Goal: Information Seeking & Learning: Check status

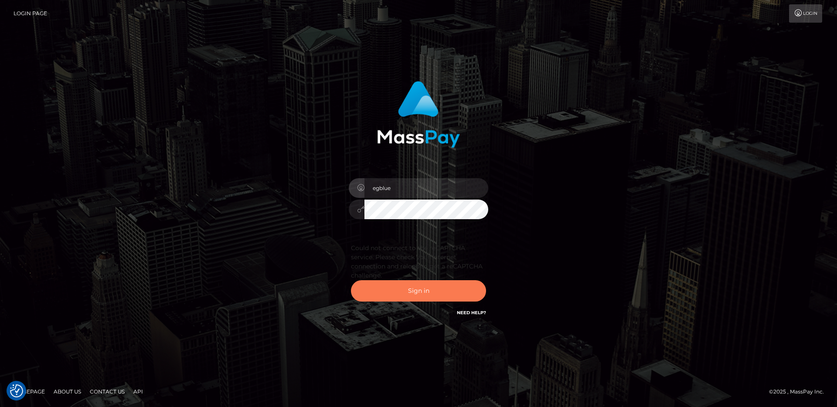
click at [420, 291] on button "Sign in" at bounding box center [418, 290] width 135 height 21
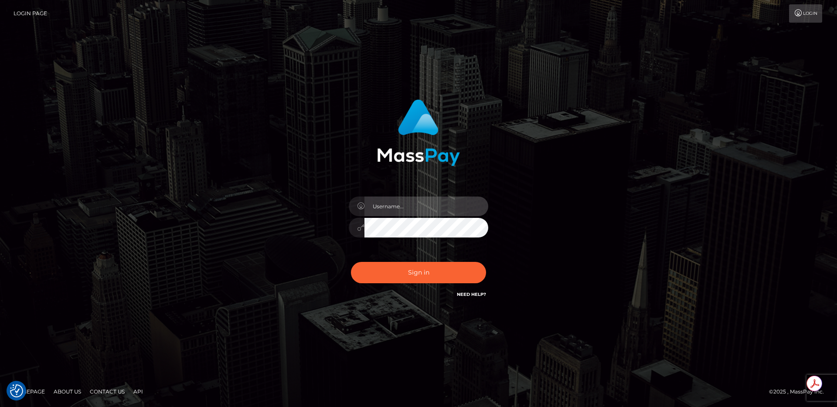
type input "egblue"
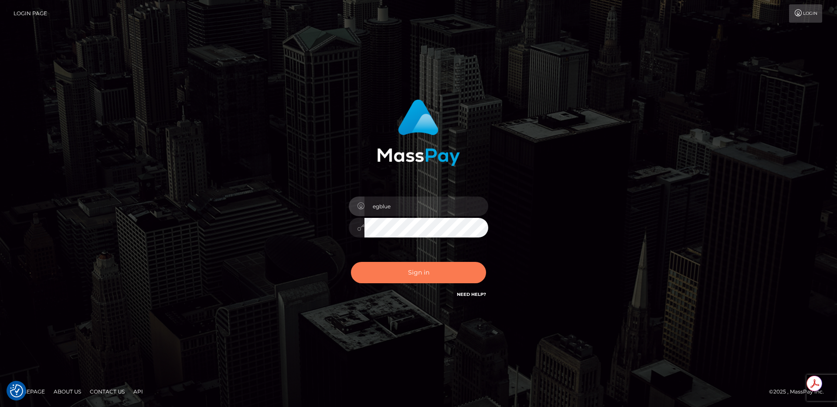
click at [403, 266] on button "Sign in" at bounding box center [418, 272] width 135 height 21
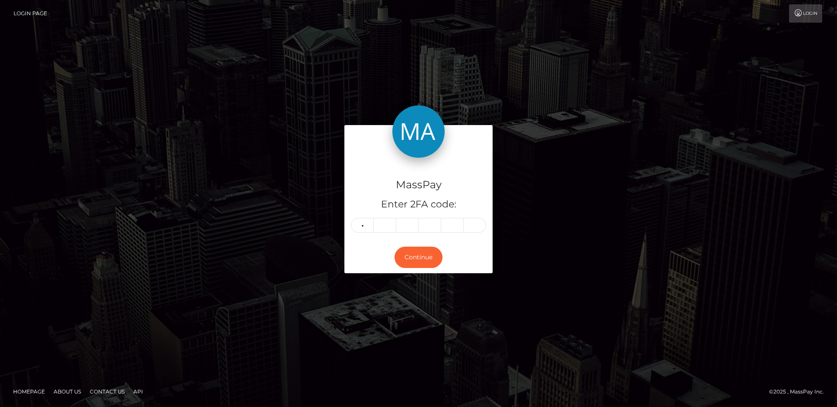
type input "3"
type input "1"
type input "7"
type input "9"
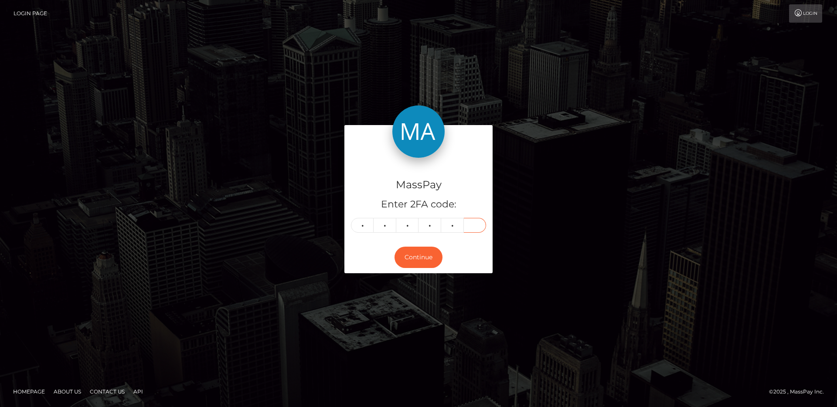
type input "3"
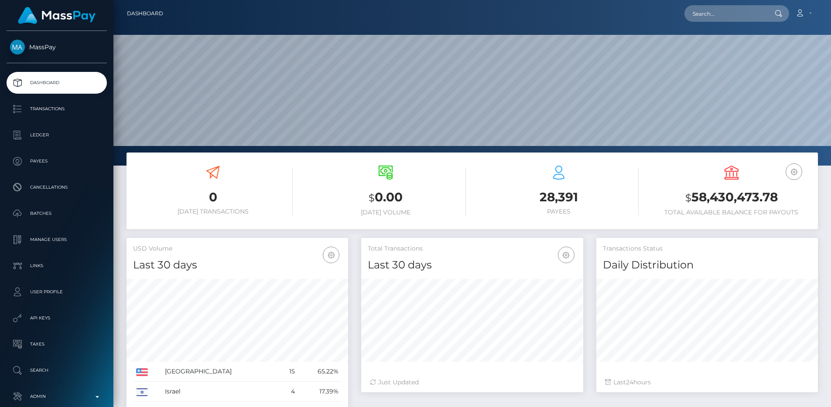
scroll to position [155, 222]
click at [727, 17] on input "text" at bounding box center [725, 13] width 82 height 17
paste input "ce497be6-8dc2-11f0-bd85-0694aced620b"
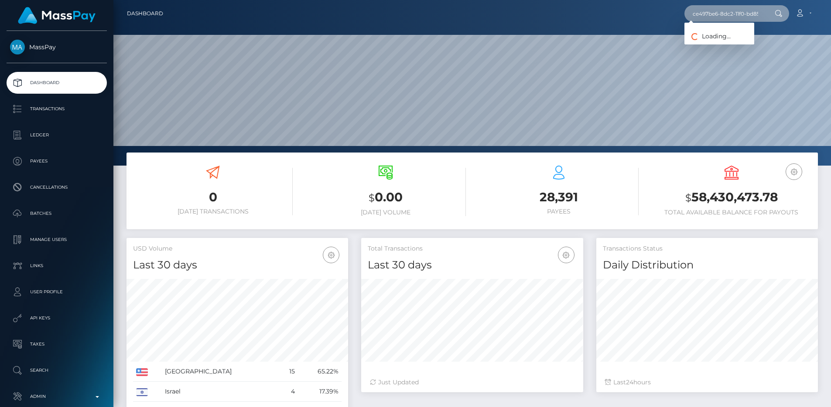
scroll to position [0, 48]
type input "ce497be6-8dc2-11f0-bd85-0694aced620b"
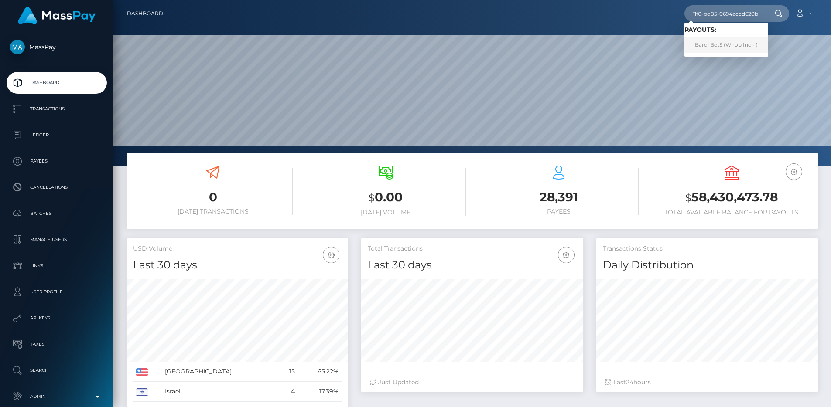
click at [736, 41] on link "Bardi Bet$ (Whop Inc - )" at bounding box center [726, 45] width 84 height 16
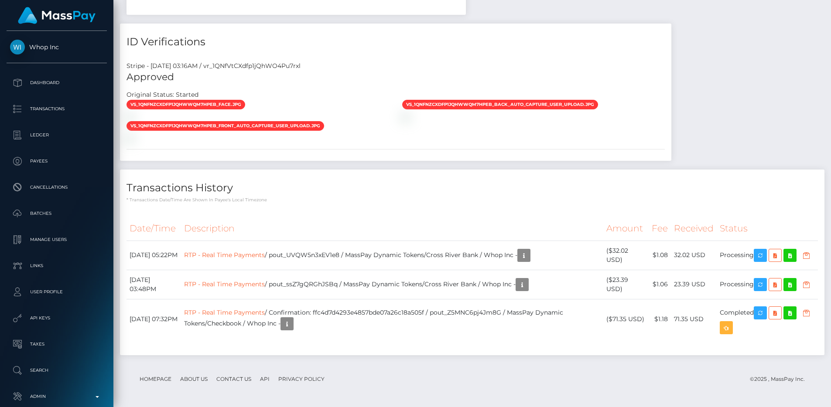
scroll to position [1164, 0]
click at [333, 297] on td "RTP - Real Time Payments / pout_ssZ7gQRGhJSBq / MassPay Dynamic Tokens/Cross Ri…" at bounding box center [392, 284] width 422 height 29
copy td "pout_ssZ7gQRGhJSBq"
click at [318, 257] on td "RTP - Real Time Payments / pout_UVQW5n3xEV1e8 / MassPay Dynamic Tokens/Cross Ri…" at bounding box center [392, 255] width 422 height 29
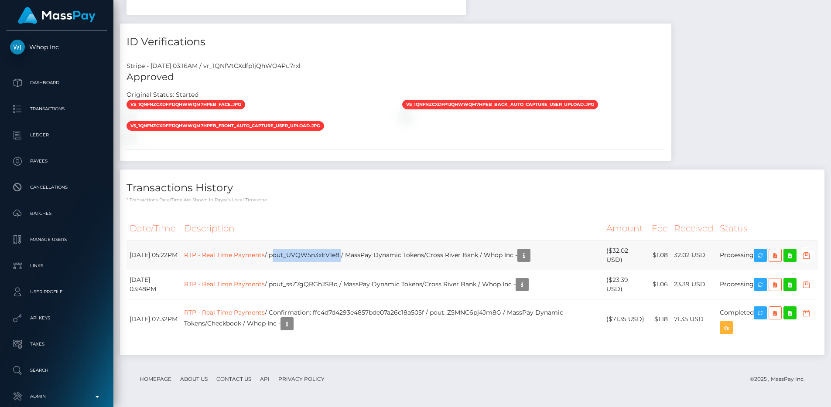
click at [318, 257] on td "RTP - Real Time Payments / pout_UVQW5n3xEV1e8 / MassPay Dynamic Tokens/Cross Ri…" at bounding box center [392, 255] width 422 height 29
copy td "pout_UVQW5n3xEV1e8"
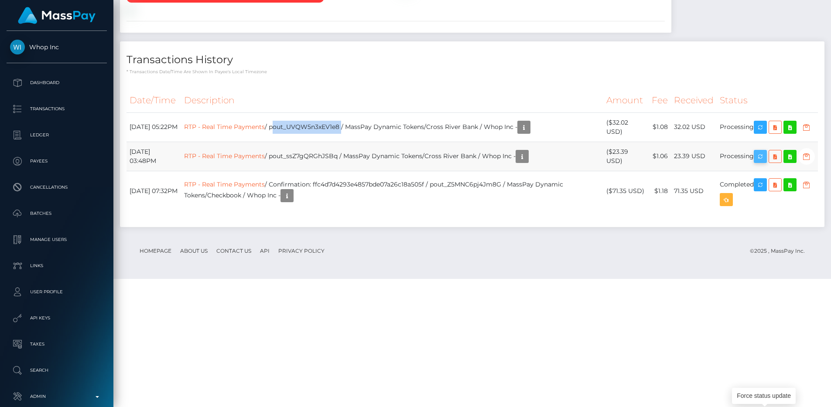
click at [765, 162] on icon "button" at bounding box center [760, 156] width 10 height 11
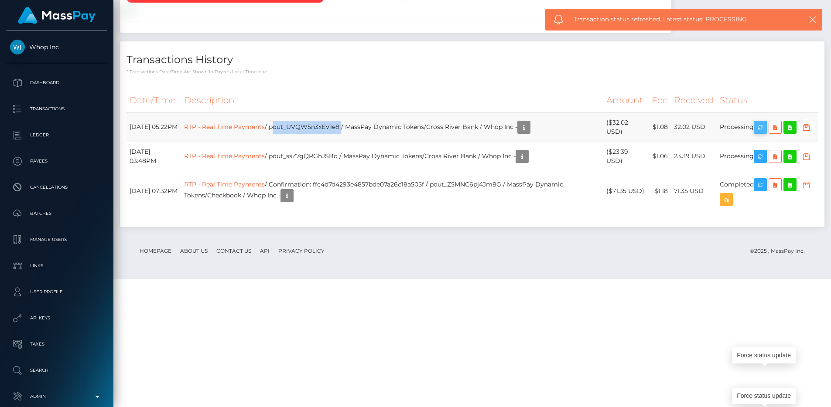
click at [762, 133] on icon "button" at bounding box center [760, 127] width 10 height 11
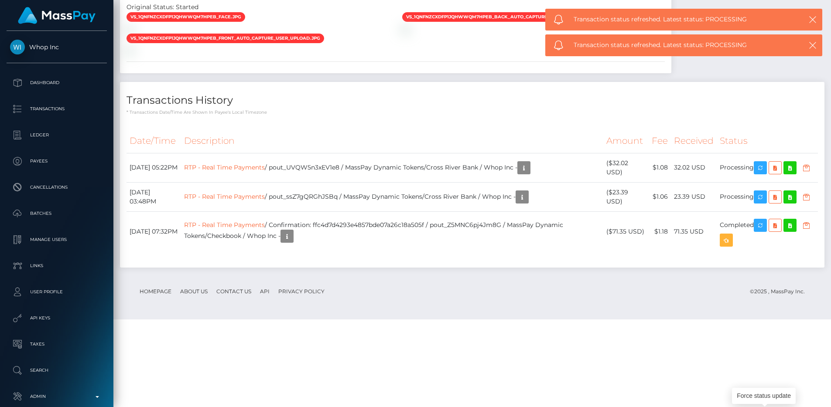
click at [566, 108] on h4 "Transactions History" at bounding box center [471, 100] width 691 height 15
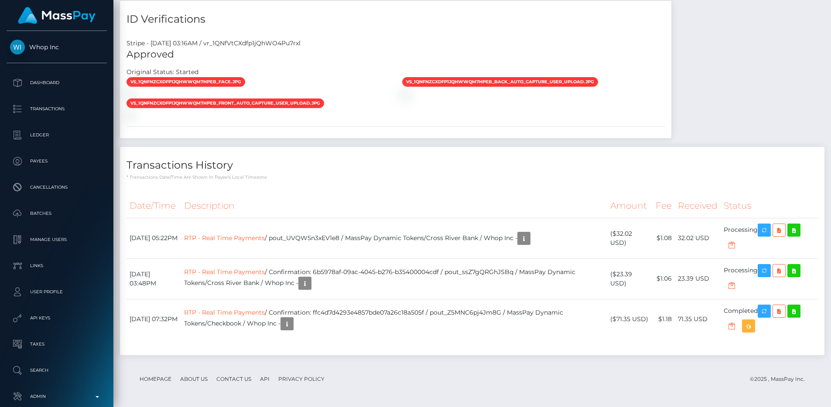
scroll to position [105, 222]
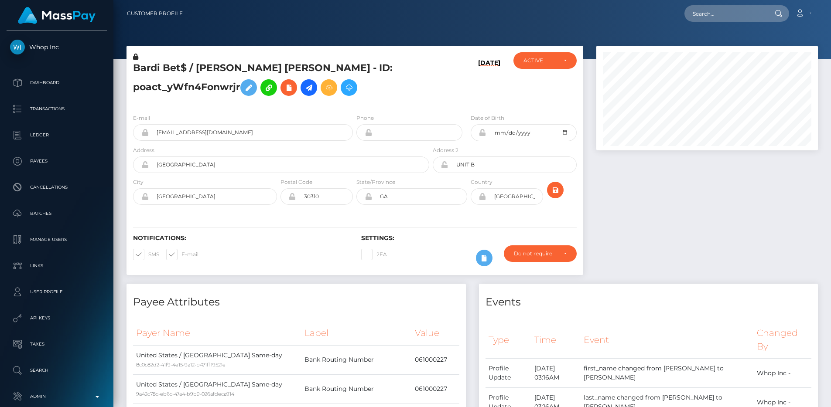
scroll to position [1164, 0]
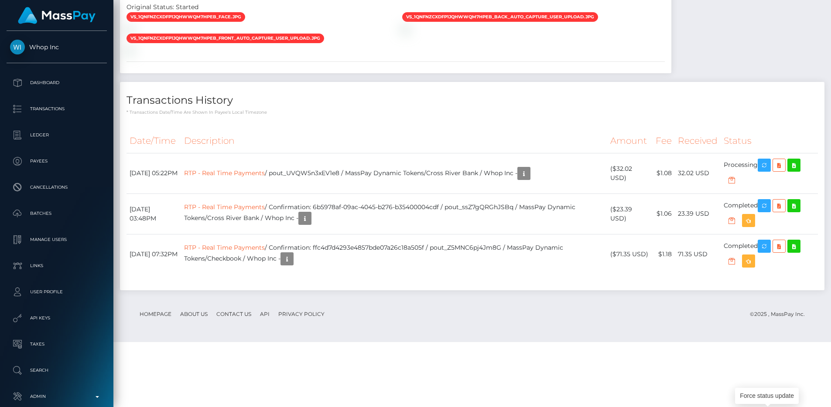
click at [769, 171] on icon "button" at bounding box center [764, 165] width 10 height 11
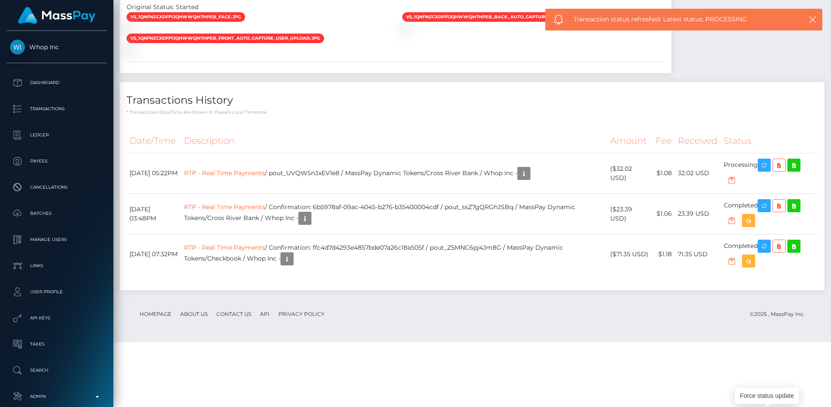
scroll to position [105, 222]
click at [348, 194] on td "RTP - Real Time Payments / pout_UVQW5n3xEV1e8 / MassPay Dynamic Tokens/Cross Ri…" at bounding box center [394, 173] width 426 height 41
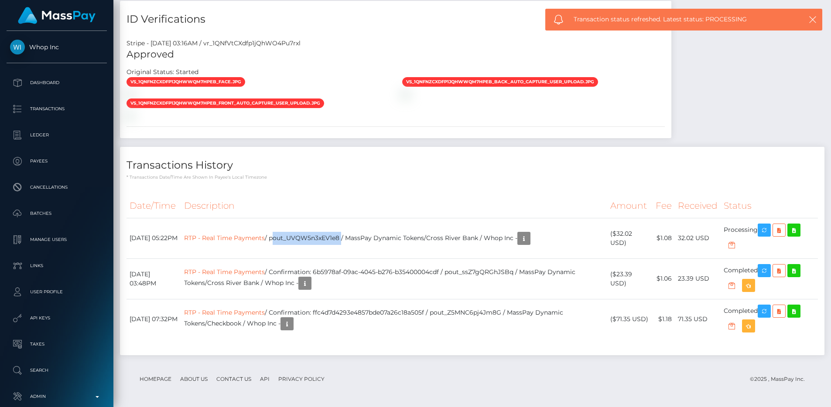
copy td "pout_UVQW5n3xEV1e8"
click at [349, 218] on th "Description" at bounding box center [394, 206] width 426 height 24
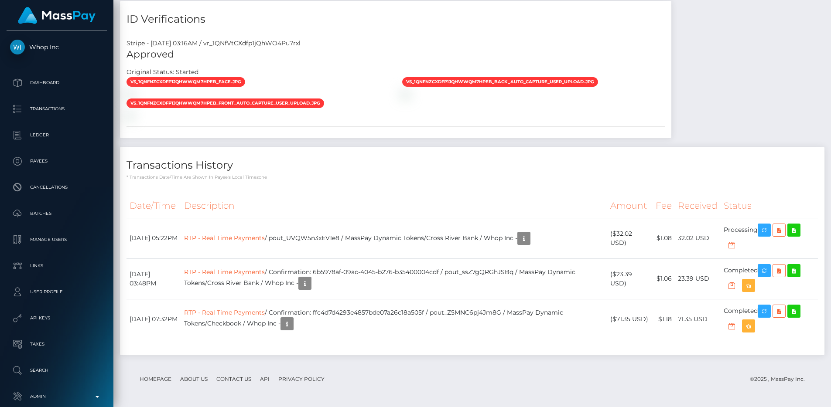
scroll to position [1183, 0]
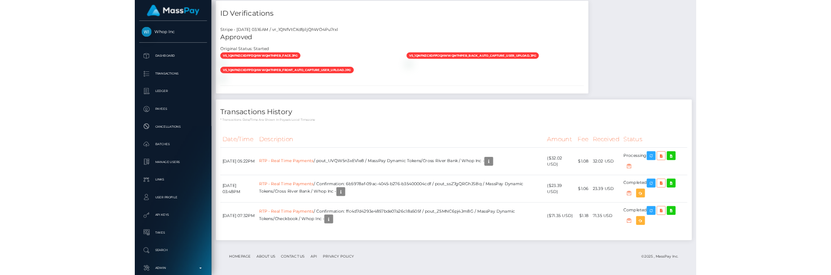
scroll to position [105, 222]
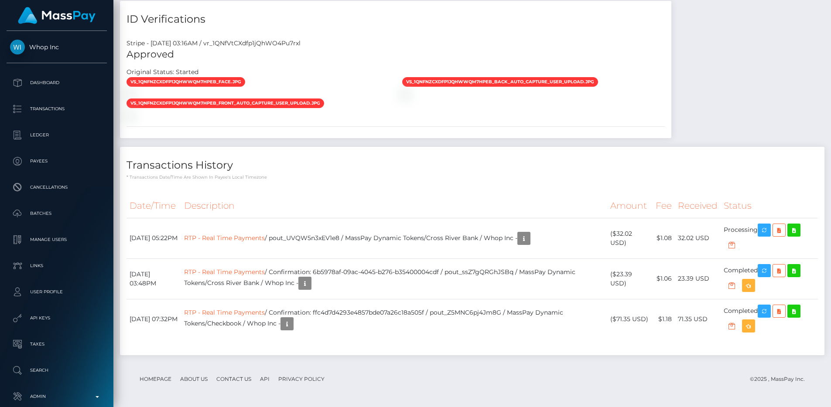
click at [503, 175] on p "* Transactions date/time are shown in payee's local timezone" at bounding box center [471, 177] width 691 height 7
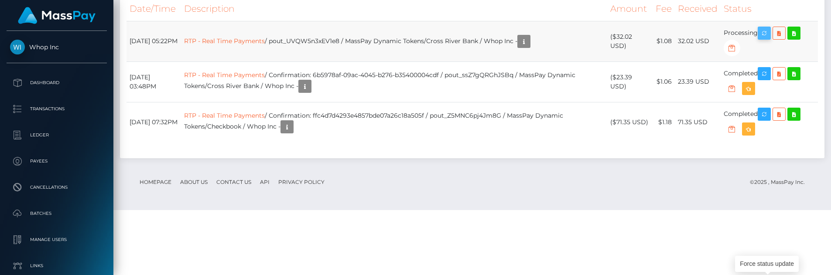
click at [764, 39] on icon "button" at bounding box center [764, 33] width 10 height 11
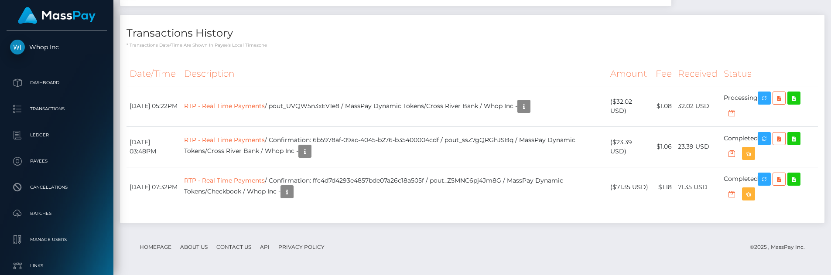
scroll to position [1211, 0]
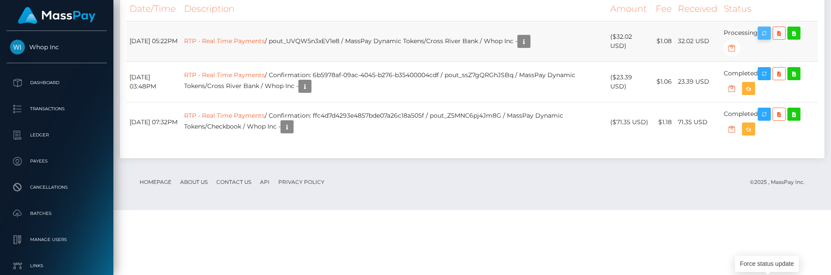
click at [769, 39] on icon "button" at bounding box center [764, 33] width 10 height 11
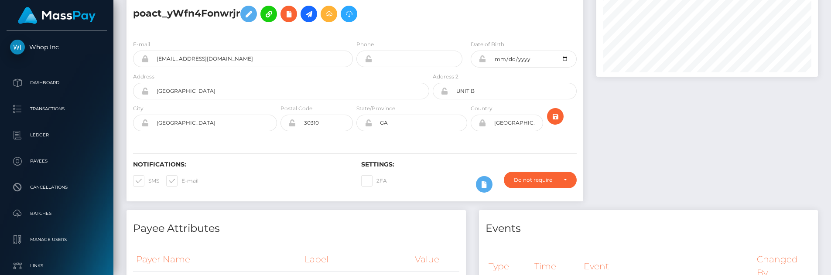
scroll to position [0, 0]
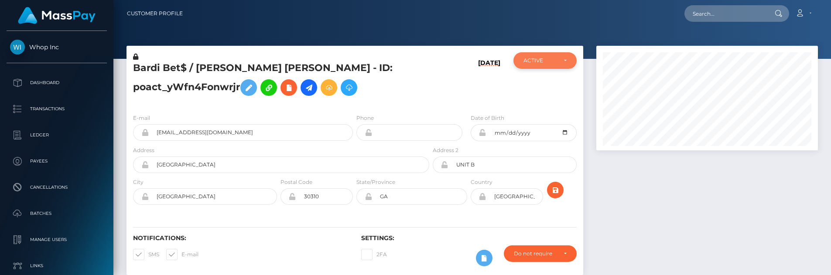
click at [553, 56] on div "ACTIVE" at bounding box center [544, 60] width 63 height 17
click at [501, 39] on div at bounding box center [471, 29] width 717 height 59
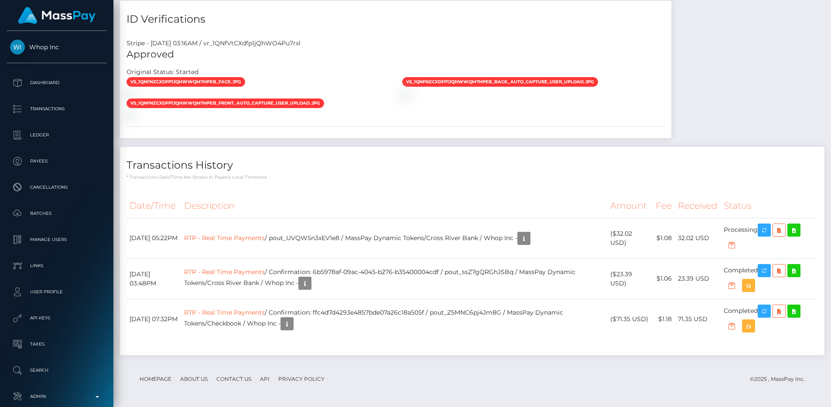
scroll to position [1161, 0]
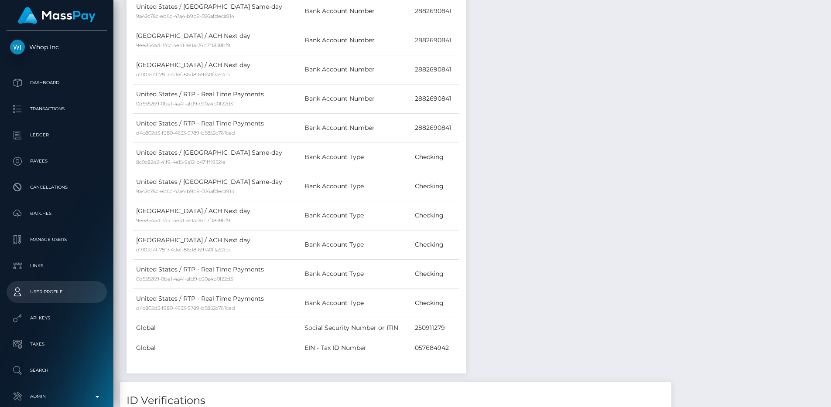
scroll to position [1183, 0]
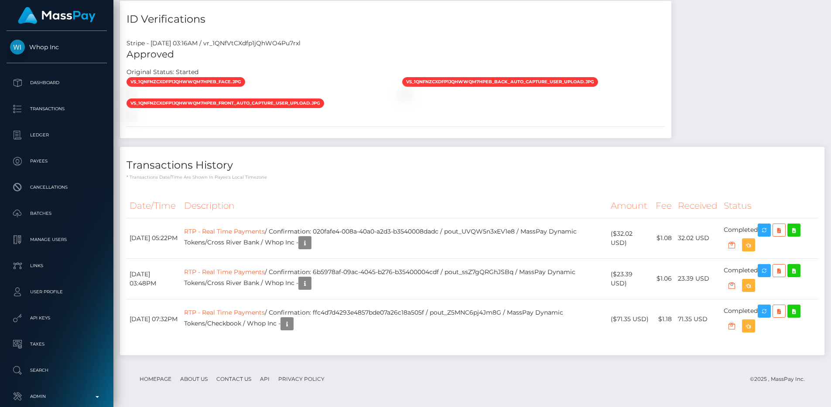
scroll to position [105, 222]
click at [417, 174] on p "* Transactions date/time are shown in payee's local timezone" at bounding box center [471, 177] width 691 height 7
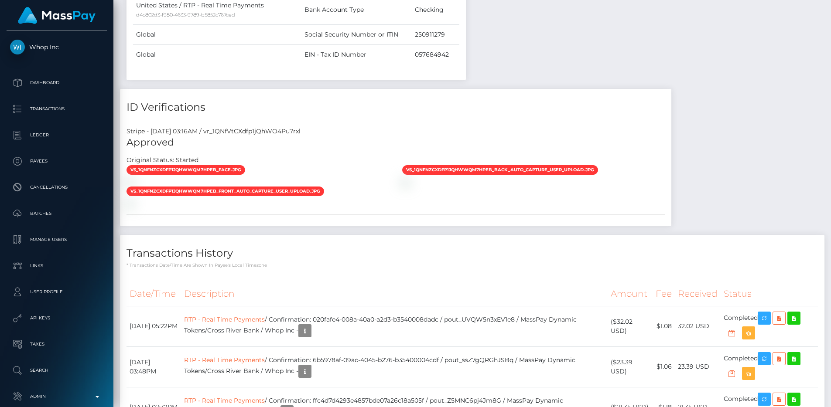
scroll to position [442, 0]
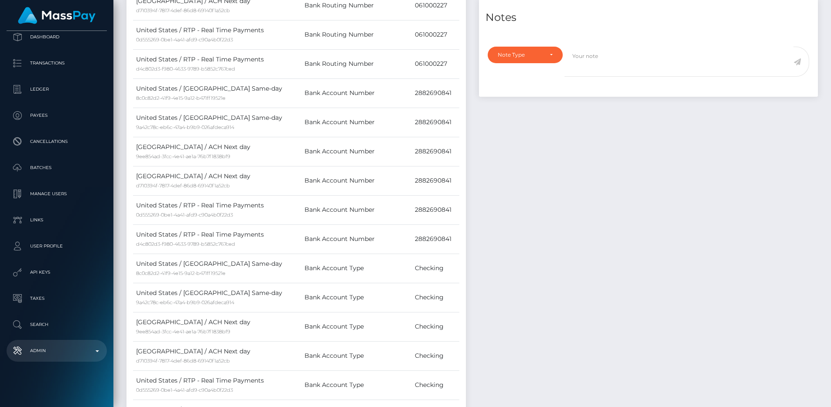
click at [21, 349] on p "Admin" at bounding box center [56, 350] width 93 height 13
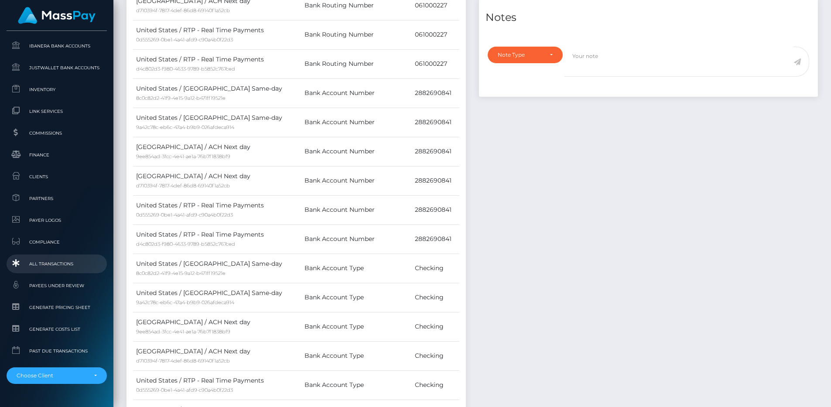
click at [65, 259] on span "All Transactions" at bounding box center [56, 264] width 93 height 10
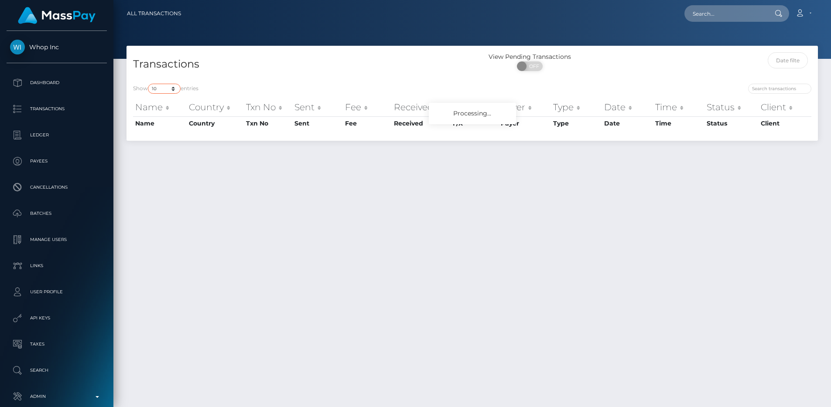
click at [169, 89] on select "10 25 50 100 250 500 1,000 3,500 All" at bounding box center [164, 89] width 33 height 10
select select "250"
click at [149, 84] on select "10 25 50 100 250 500 1,000 3,500 All" at bounding box center [164, 89] width 33 height 10
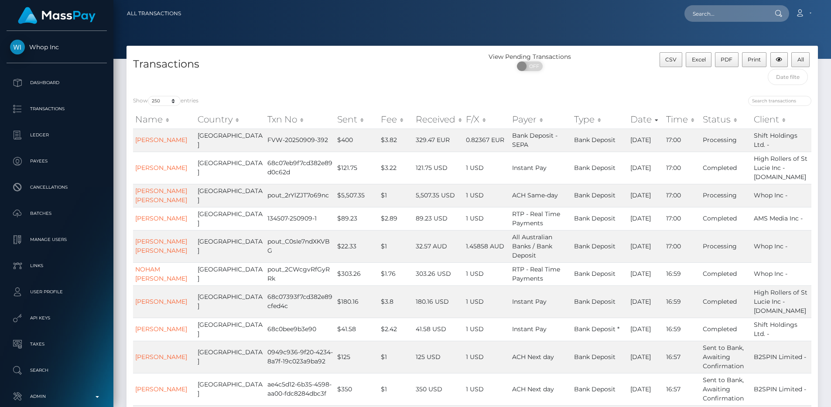
click at [357, 73] on div "Transactions" at bounding box center [299, 70] width 346 height 37
click at [734, 12] on input "text" at bounding box center [725, 13] width 82 height 17
paste input "878e61d4-7d20-11f0-8023-0266f44cc279"
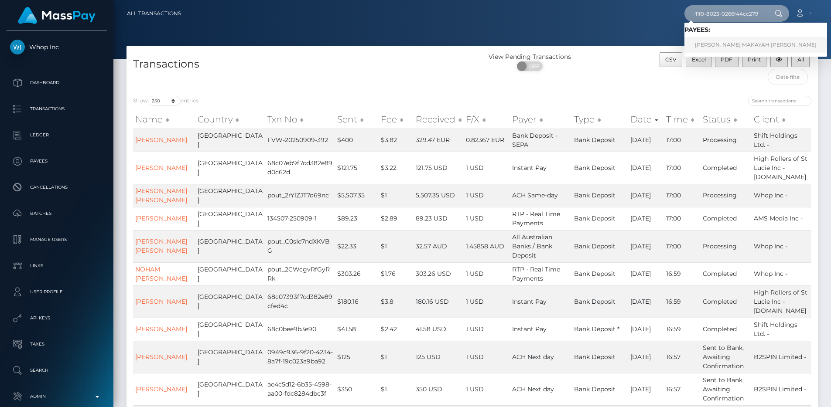
type input "878e61d4-7d20-11f0-8023-0266f44cc279"
click at [733, 42] on link "KERA MAKAYAH BENJAMIN" at bounding box center [755, 45] width 143 height 16
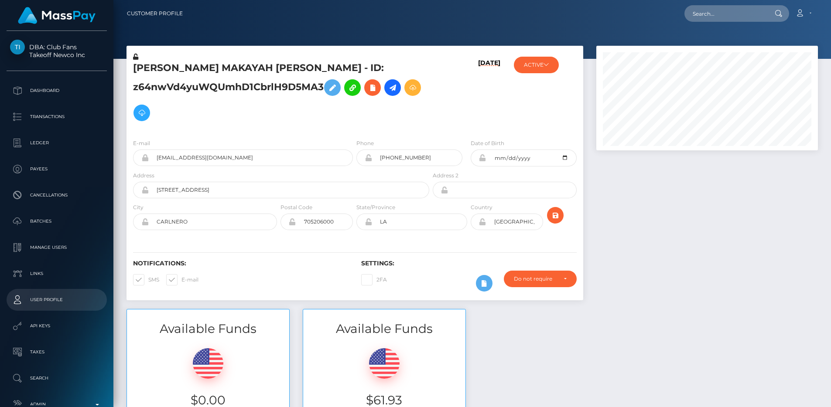
scroll to position [105, 222]
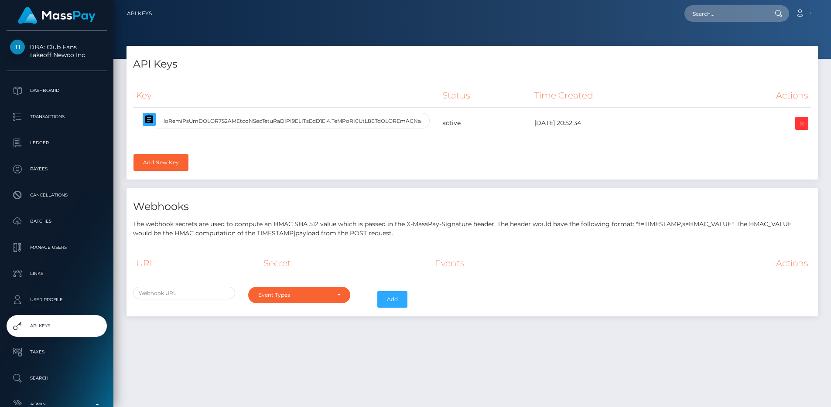
select select
click at [148, 115] on icon "button" at bounding box center [149, 119] width 10 height 10
click at [467, 167] on div "Key Status Time Created Actions" at bounding box center [471, 128] width 691 height 103
click at [367, 193] on div "Webhooks The webhook secrets are used to compute an HMAC SHA 512 value which is…" at bounding box center [471, 213] width 691 height 50
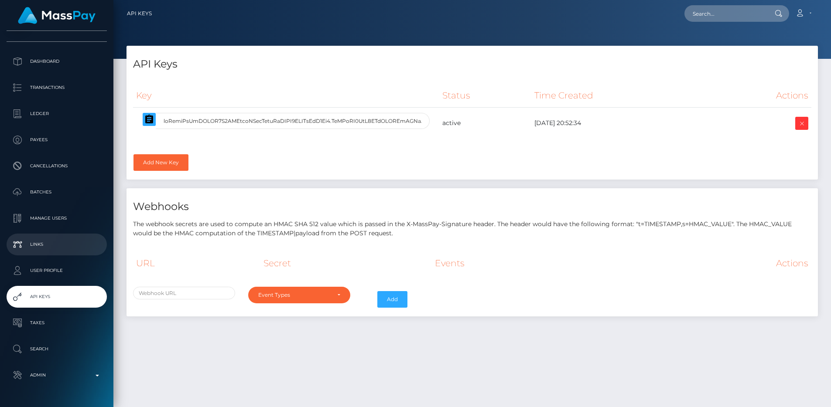
scroll to position [54, 0]
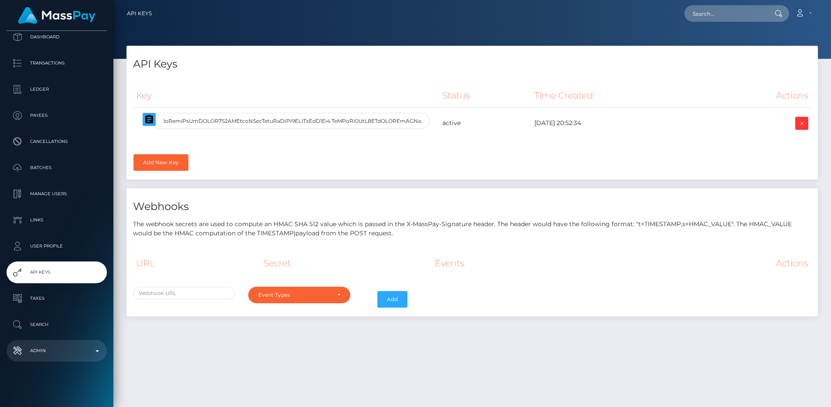
click at [43, 345] on p "Admin" at bounding box center [56, 350] width 93 height 13
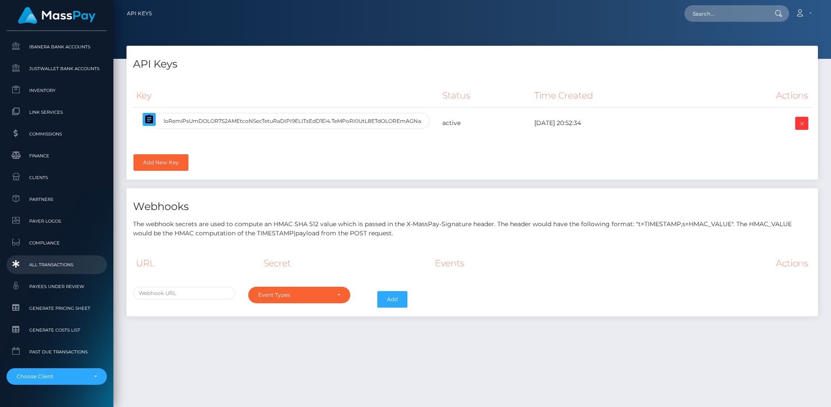
click at [40, 260] on span "All Transactions" at bounding box center [56, 265] width 93 height 10
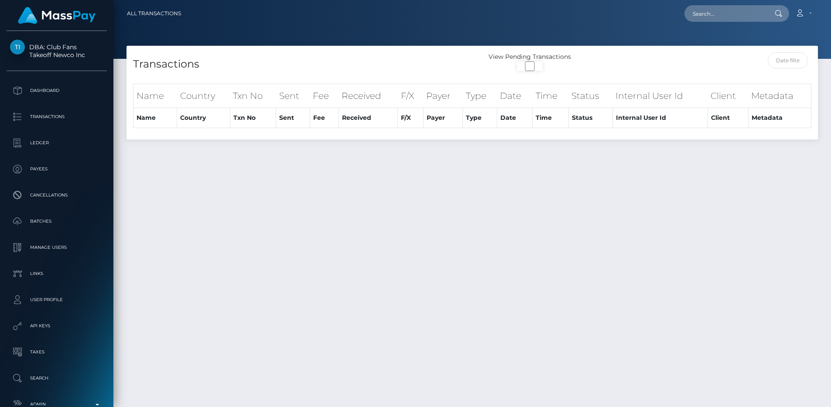
select select
select select "250"
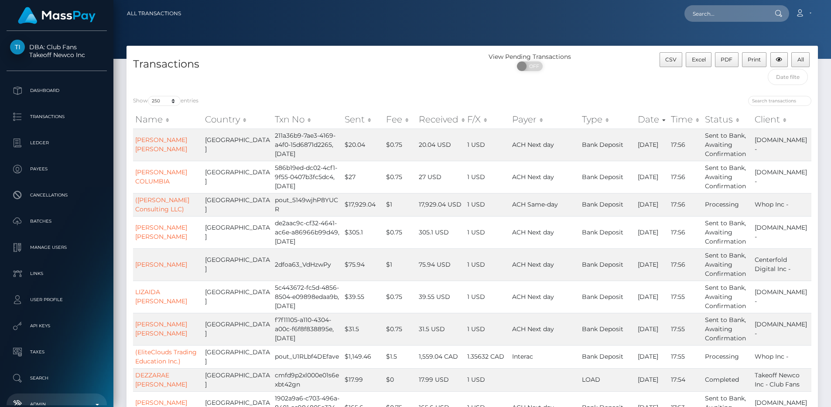
click at [42, 396] on link "Admin" at bounding box center [57, 405] width 100 height 22
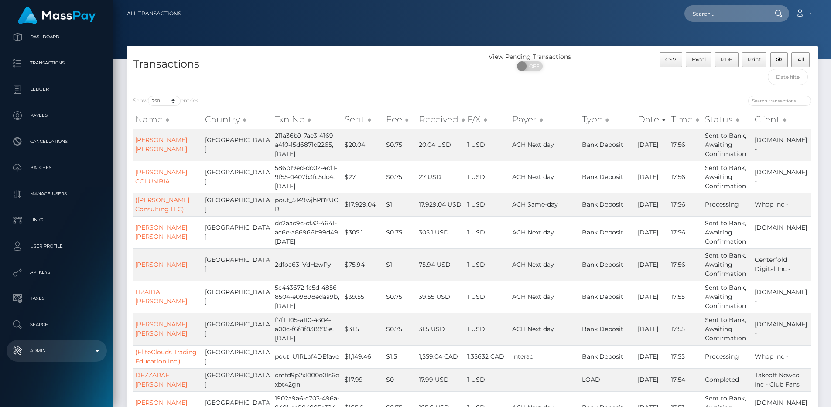
click at [64, 349] on p "Admin" at bounding box center [56, 350] width 93 height 13
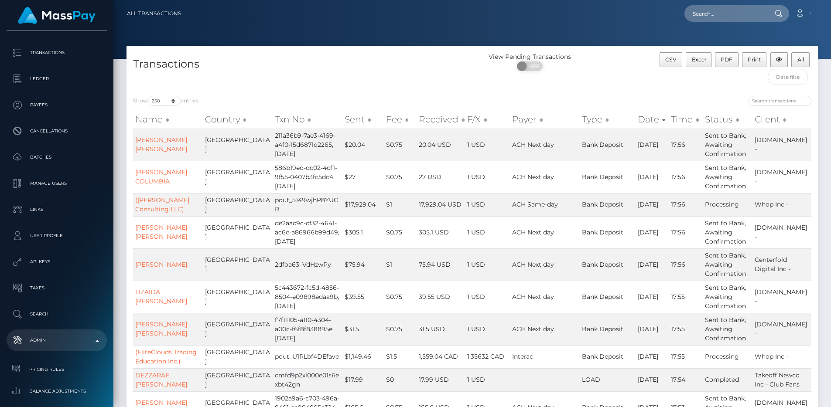
scroll to position [538, 0]
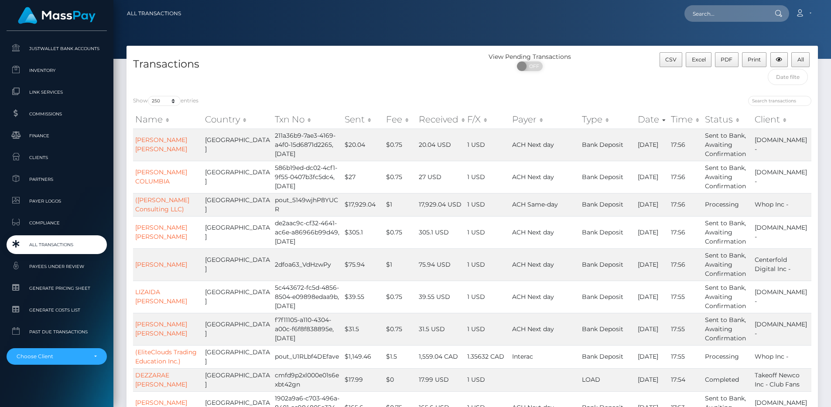
click at [320, 78] on div "Transactions" at bounding box center [299, 70] width 346 height 37
click at [727, 17] on input "text" at bounding box center [725, 13] width 82 height 17
paste input "pout_PeDwozG5a6tTo"
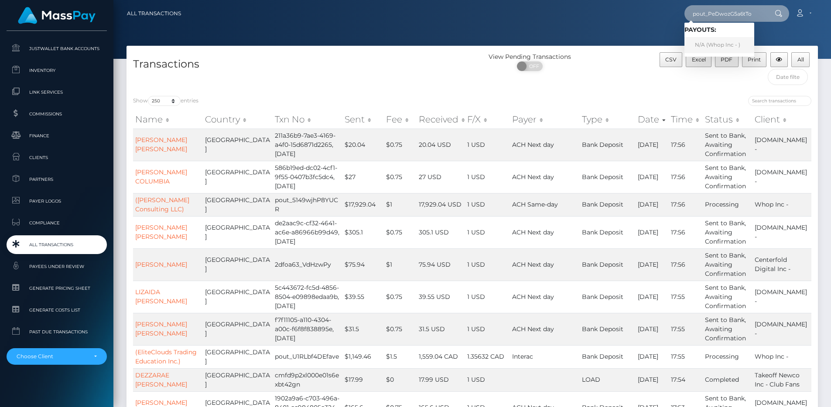
type input "pout_PeDwozG5a6tTo"
click at [721, 42] on link "N/A (Whop Inc - )" at bounding box center [719, 45] width 70 height 16
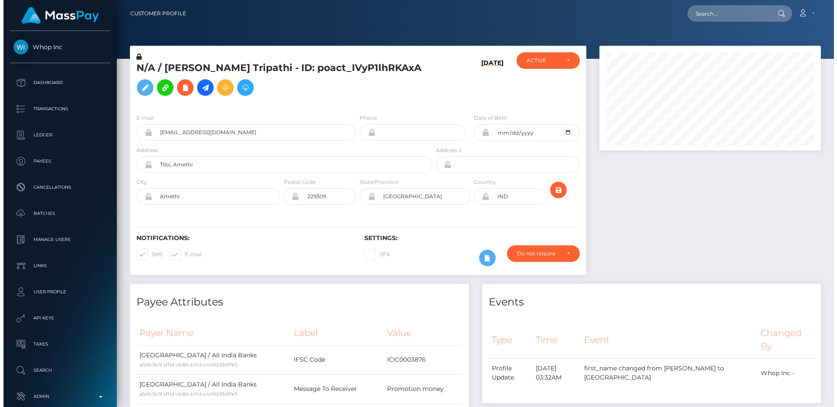
scroll to position [105, 222]
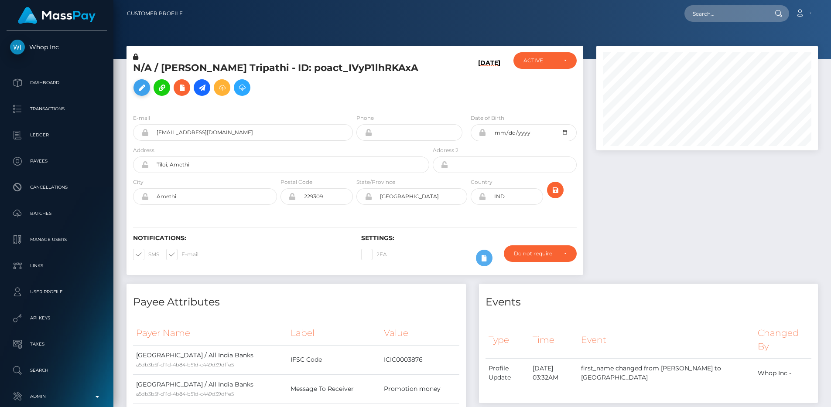
click at [138, 87] on icon at bounding box center [141, 87] width 10 height 11
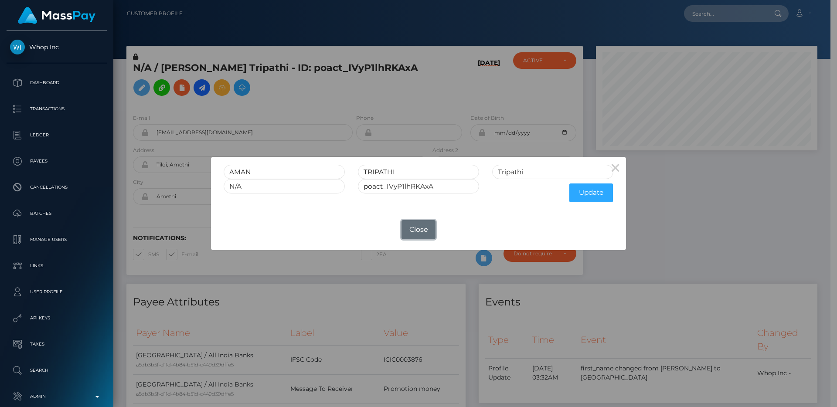
click at [419, 233] on button "Close" at bounding box center [419, 229] width 34 height 19
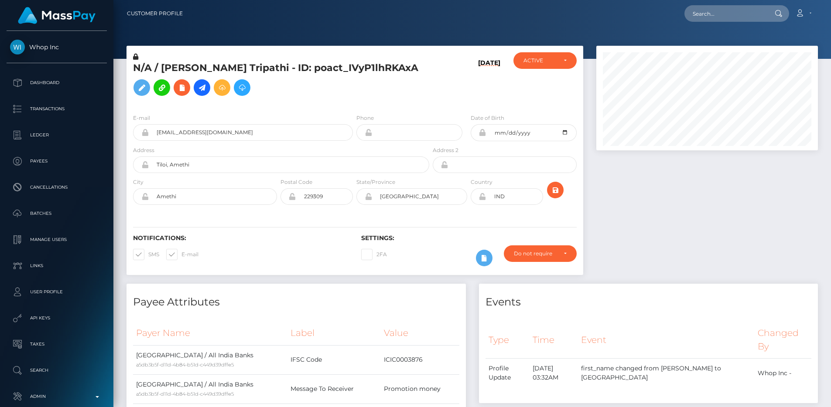
click at [390, 102] on div "N/A / AMAN TRIPATHI Tripathi - ID: poact_IVyP1lhRKAxA" at bounding box center [278, 79] width 304 height 55
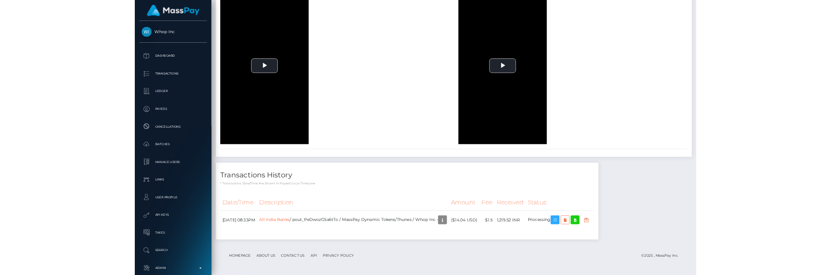
scroll to position [1844, 0]
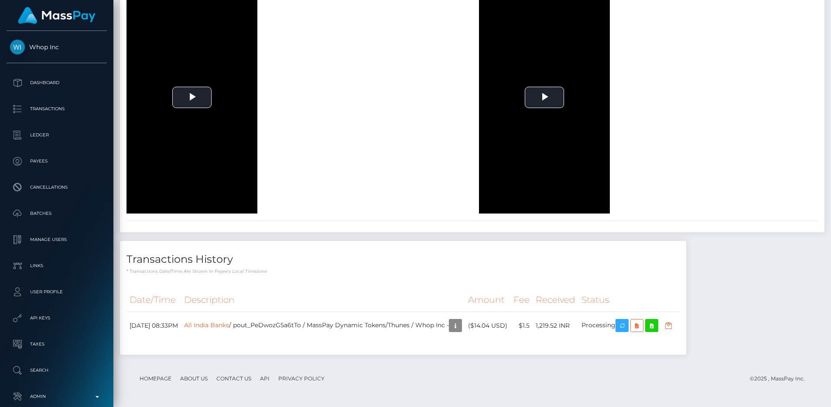
click at [338, 273] on p "* Transactions date/time are shown in payee's local timezone" at bounding box center [402, 271] width 553 height 7
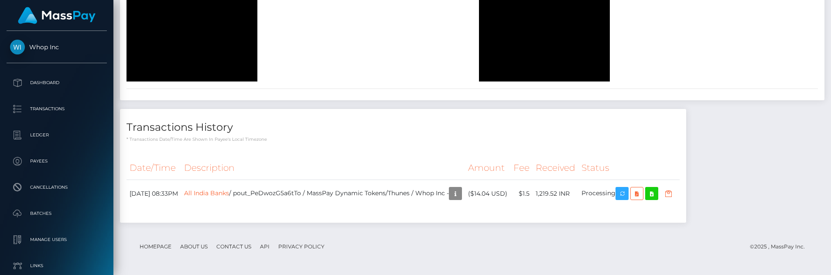
scroll to position [1976, 0]
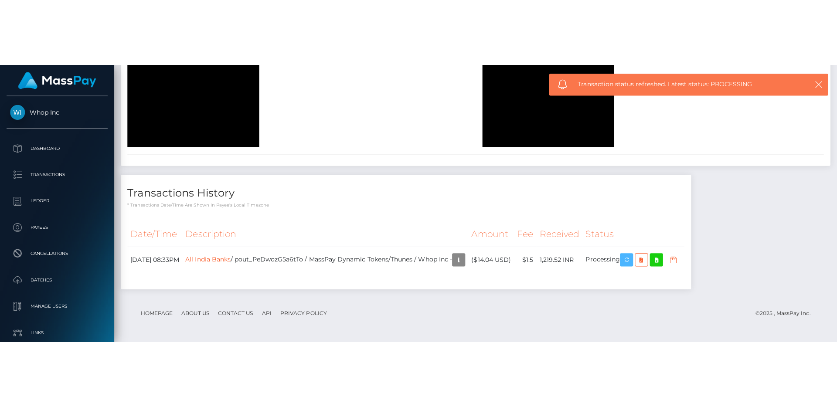
scroll to position [1844, 0]
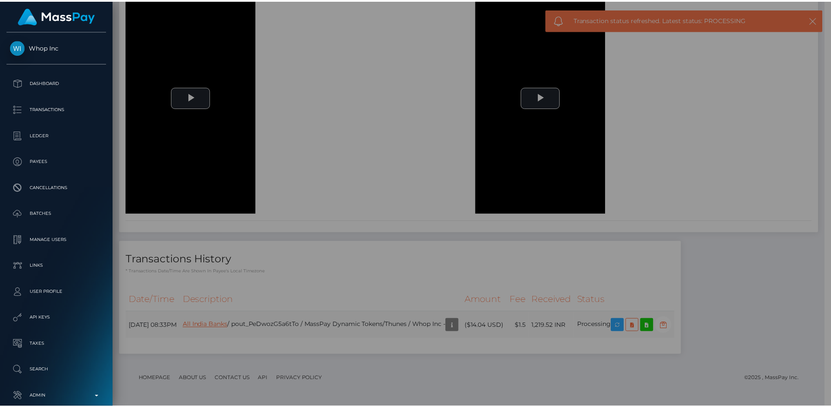
scroll to position [435934, 435818]
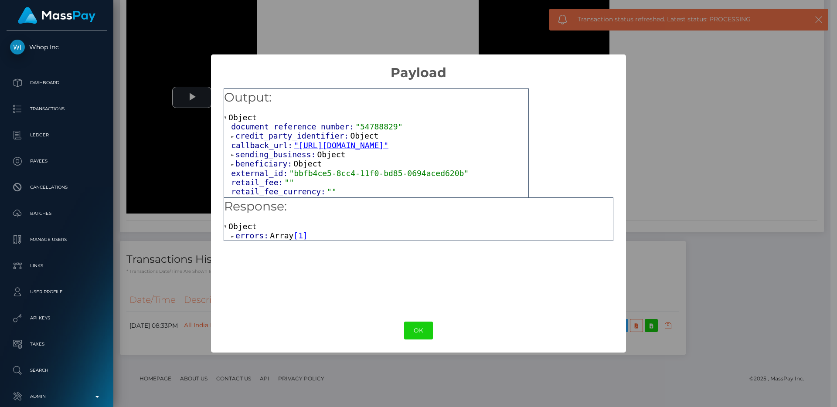
click at [240, 234] on span "errors:" at bounding box center [252, 235] width 34 height 9
click at [247, 242] on span "0:" at bounding box center [247, 245] width 11 height 9
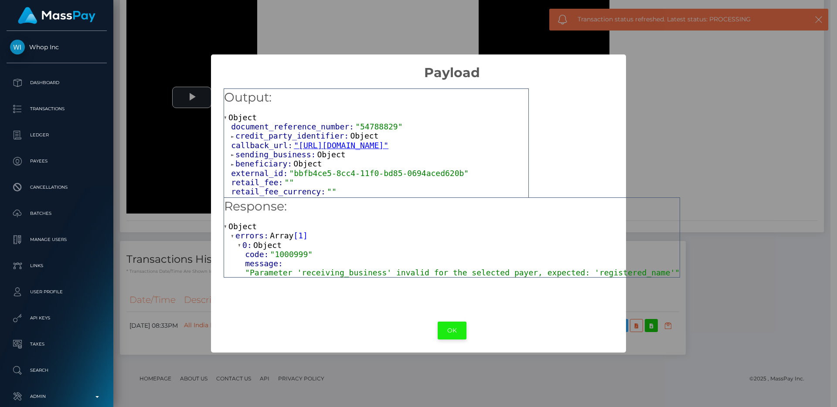
click at [444, 331] on button "OK" at bounding box center [452, 331] width 29 height 18
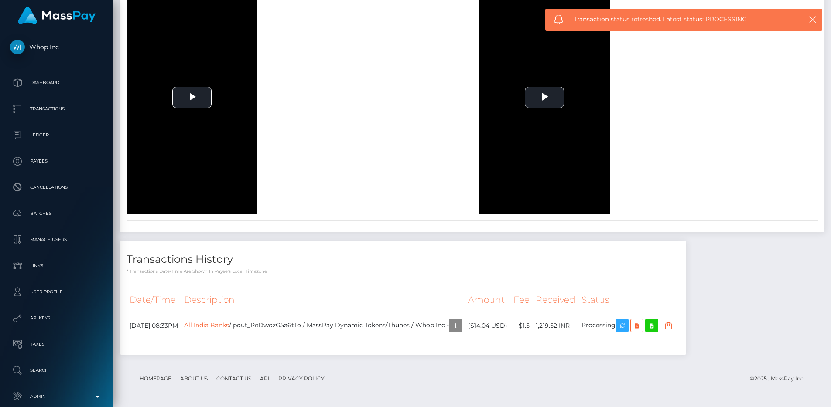
click at [358, 188] on div "To view this video please enable JavaScript, and consider upgrading to a web br…" at bounding box center [296, 97] width 352 height 232
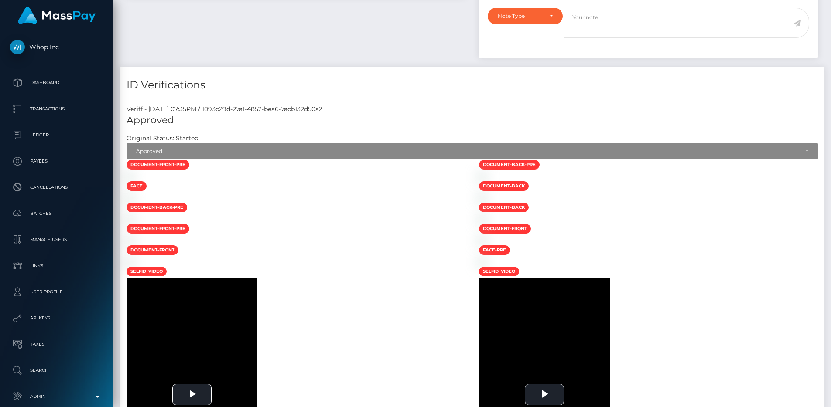
scroll to position [0, 0]
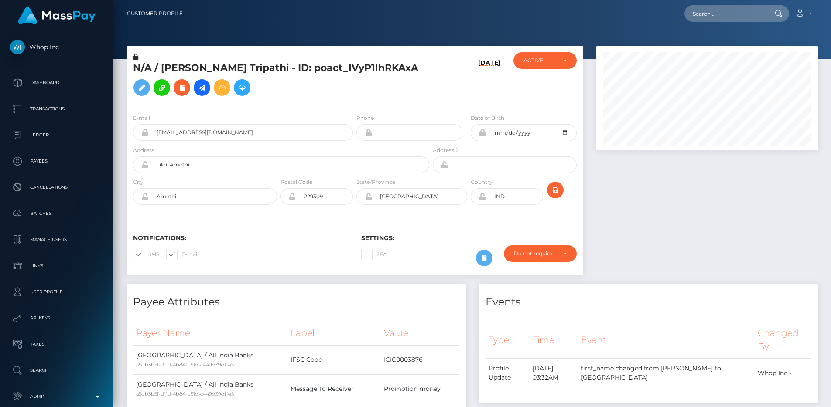
click at [349, 69] on h5 "N/A / AMAN TRIPATHI Tripathi - ID: poact_IVyP1lhRKAxA" at bounding box center [278, 80] width 291 height 39
copy h5 "poact_IVyP1lhRKAxA"
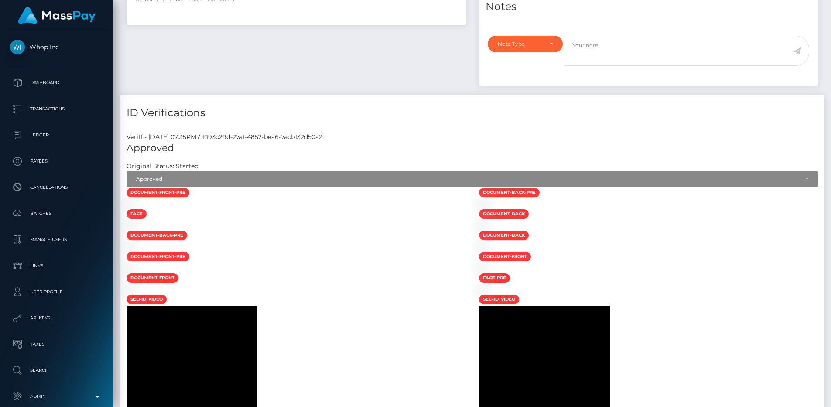
scroll to position [426, 0]
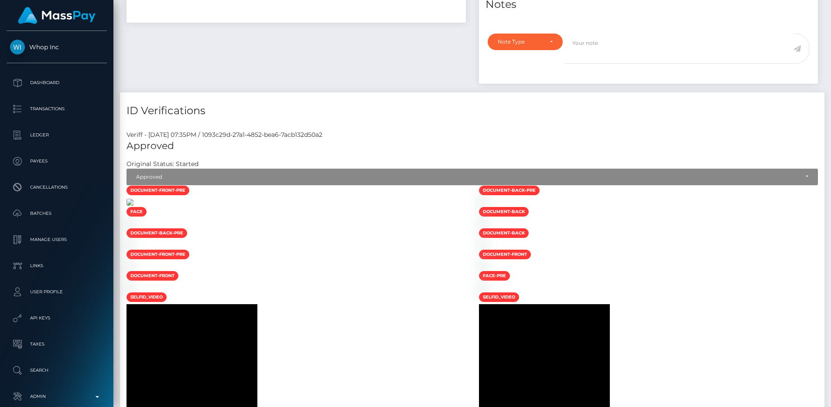
click at [133, 206] on img at bounding box center [129, 202] width 7 height 7
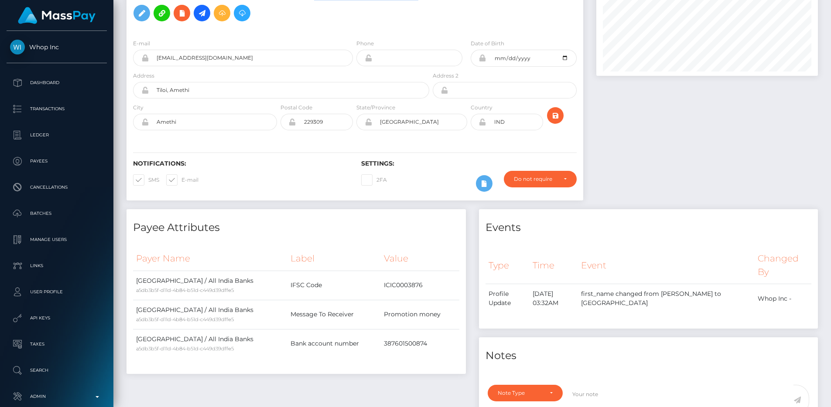
scroll to position [0, 0]
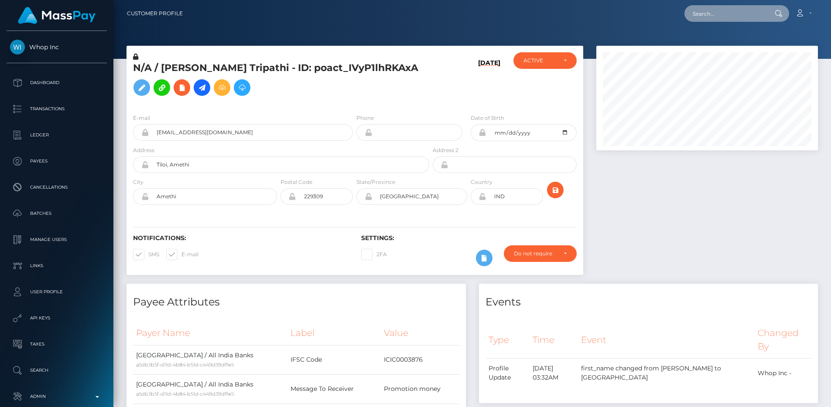
click at [723, 17] on input "text" at bounding box center [725, 13] width 82 height 17
paste input "pout_ccrtbzdFzxeuf"
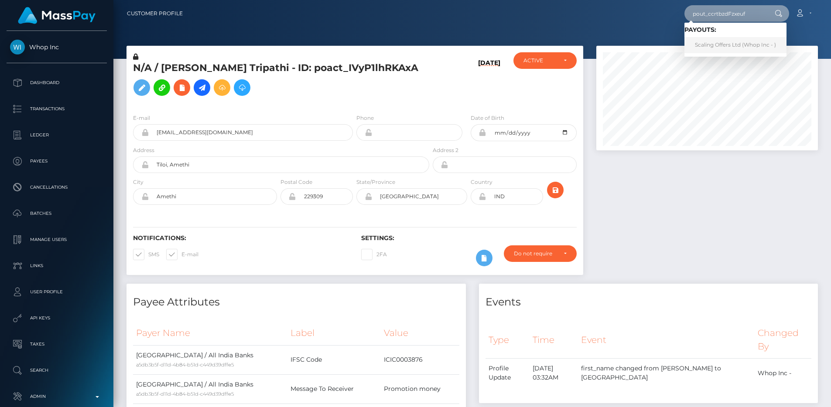
type input "pout_ccrtbzdFzxeuf"
click at [726, 41] on link "Scaling Offers Ltd (Whop Inc - )" at bounding box center [735, 45] width 102 height 16
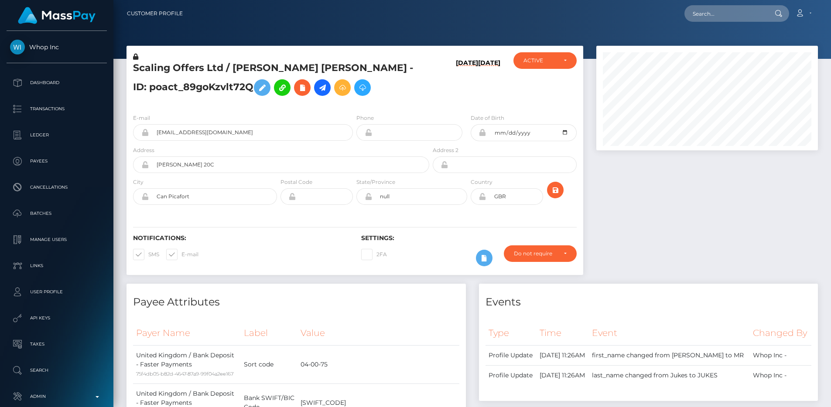
scroll to position [105, 222]
click at [412, 97] on h5 "Scaling Offers Ltd / [PERSON_NAME] [PERSON_NAME] - ID: poact_89goKzvlt72Q" at bounding box center [278, 80] width 291 height 39
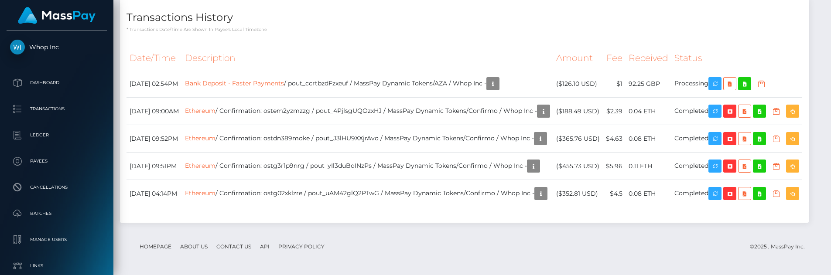
scroll to position [1641, 0]
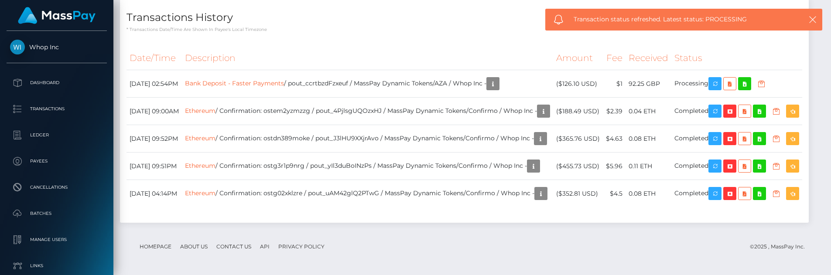
click at [300, 70] on th "Description" at bounding box center [367, 58] width 371 height 24
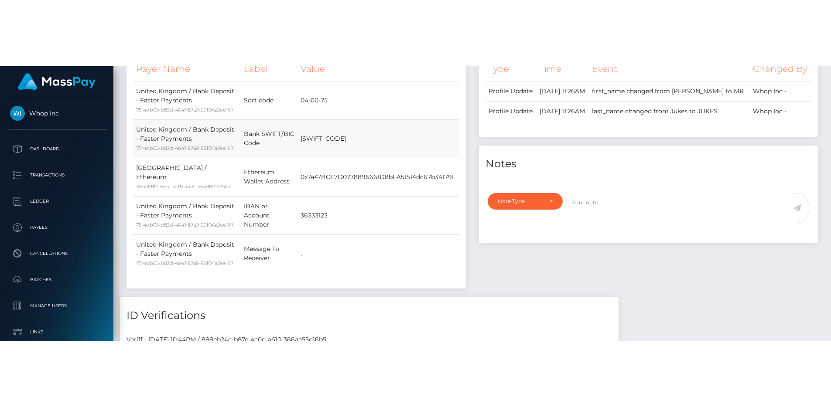
scroll to position [294, 0]
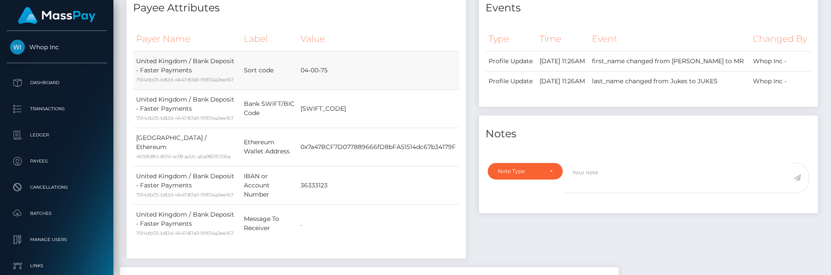
drag, startPoint x: 301, startPoint y: 74, endPoint x: 342, endPoint y: 74, distance: 40.6
click at [342, 74] on td "04-00-75" at bounding box center [377, 70] width 161 height 38
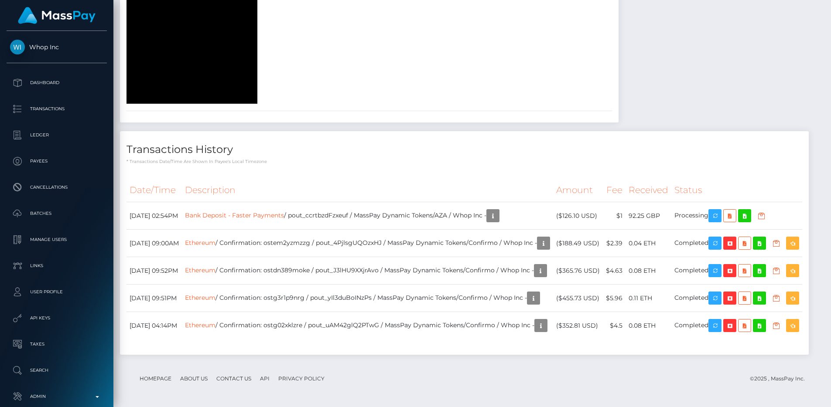
scroll to position [1611, 0]
click at [357, 202] on td "Bank Deposit - Faster Payments / pout_ccrtbzdFzxeuf / MassPay Dynamic Tokens/AZ…" at bounding box center [367, 215] width 371 height 27
copy td "pout_ccrtbzdFzxeuf"
click at [387, 178] on th "Description" at bounding box center [367, 190] width 371 height 24
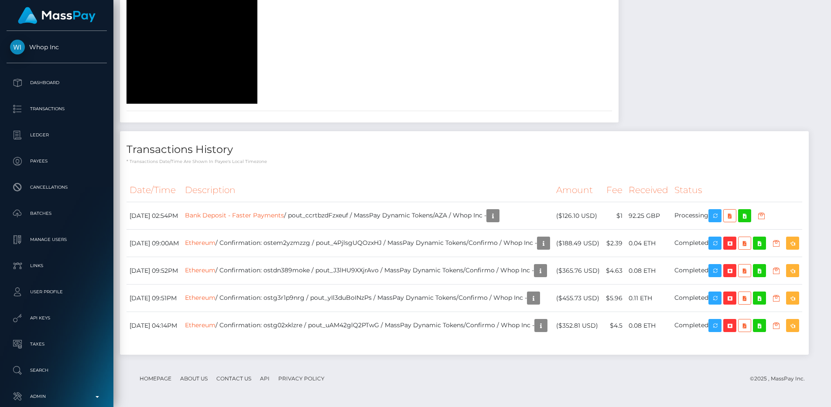
click at [351, 172] on div "Date/Time Description Amount Fee Received Status Bank Deposit - Faster Payments" at bounding box center [464, 263] width 689 height 183
click at [406, 158] on p "* Transactions date/time are shown in payee's local timezone" at bounding box center [463, 161] width 675 height 7
click at [369, 142] on h4 "Transactions History" at bounding box center [463, 149] width 675 height 15
click at [526, 142] on h4 "Transactions History" at bounding box center [463, 149] width 675 height 15
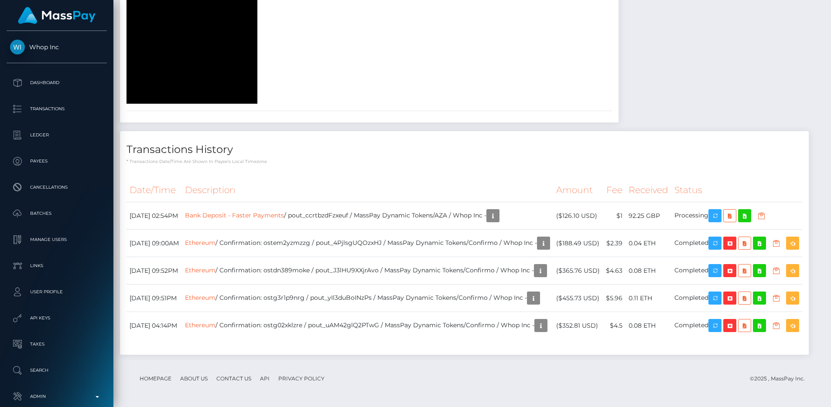
click at [376, 178] on th "Description" at bounding box center [367, 190] width 371 height 24
click at [398, 158] on p "* Transactions date/time are shown in payee's local timezone" at bounding box center [463, 161] width 675 height 7
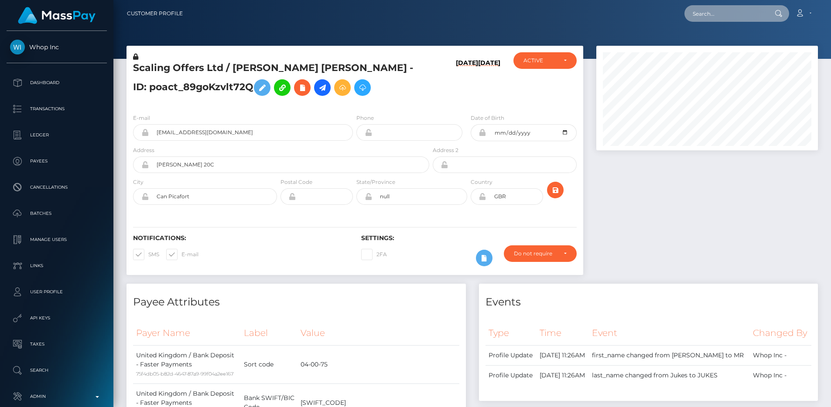
click at [726, 10] on input "text" at bounding box center [725, 13] width 82 height 17
paste input "pout_PeDwozG5a6tTo"
type input "pout_PeDwozG5a6tTo"
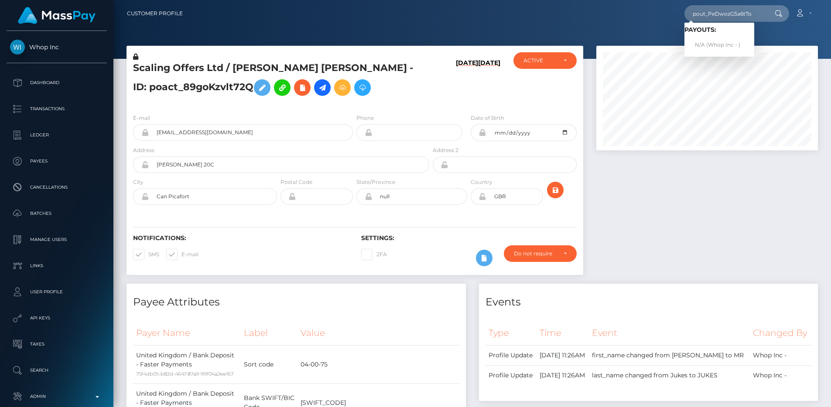
click at [630, 24] on nav "Customer Profile pout_PeDwozG5a6tTo Loading... Loading... Payouts: N/A (Whop In…" at bounding box center [471, 13] width 717 height 27
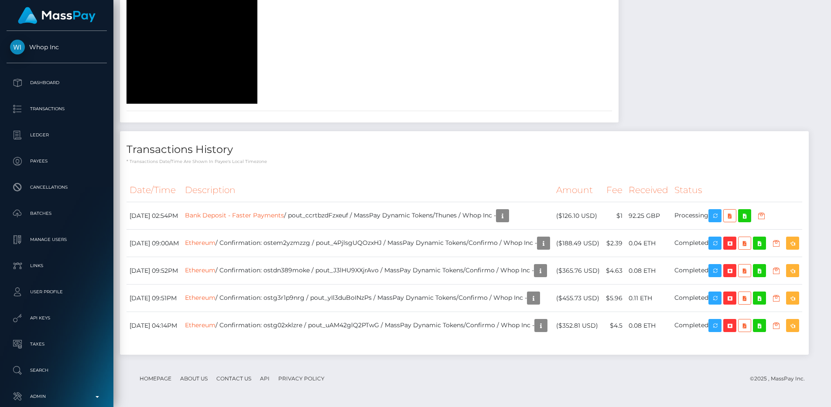
scroll to position [1611, 0]
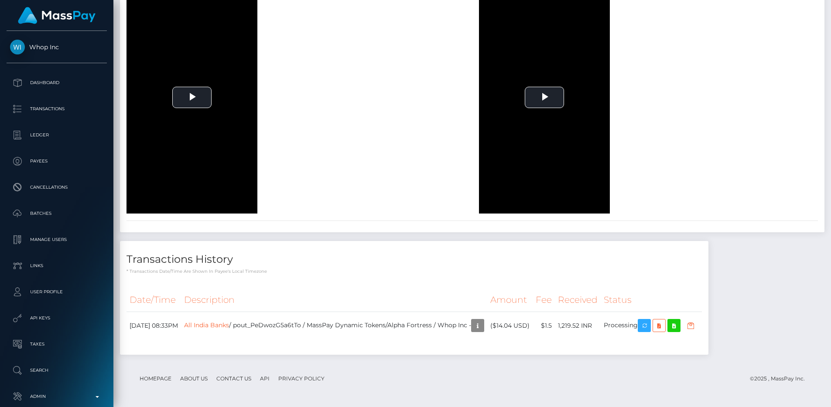
scroll to position [105, 222]
click at [326, 175] on div "To view this video please enable JavaScript, and consider upgrading to a web br…" at bounding box center [296, 97] width 352 height 232
click at [377, 87] on div "To view this video please enable JavaScript, and consider upgrading to a web br…" at bounding box center [296, 97] width 352 height 232
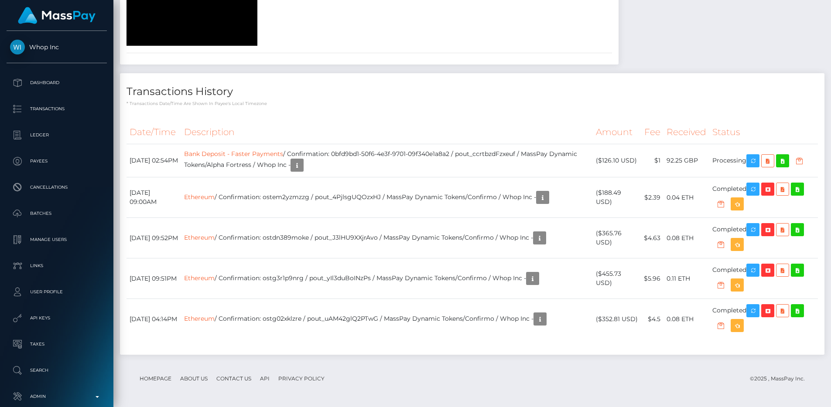
scroll to position [1582, 0]
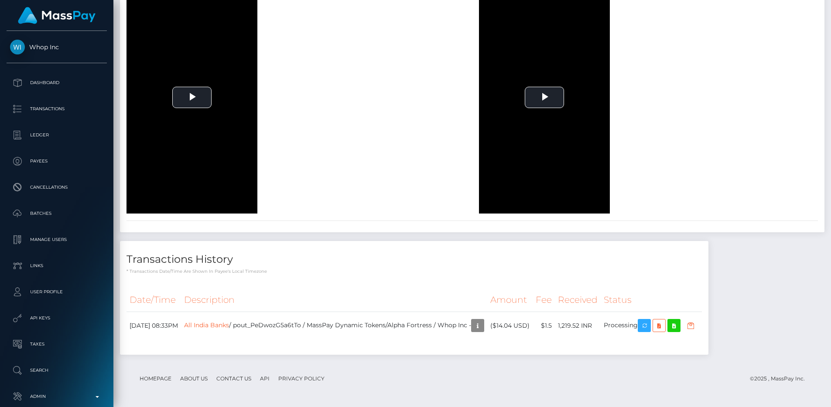
scroll to position [105, 222]
click at [382, 222] on div "Veriff - August 30, 2025 07:35PM / 1093c29d-27a1-4852-bea6-7acb132d50a2 Approve…" at bounding box center [472, 17] width 704 height 432
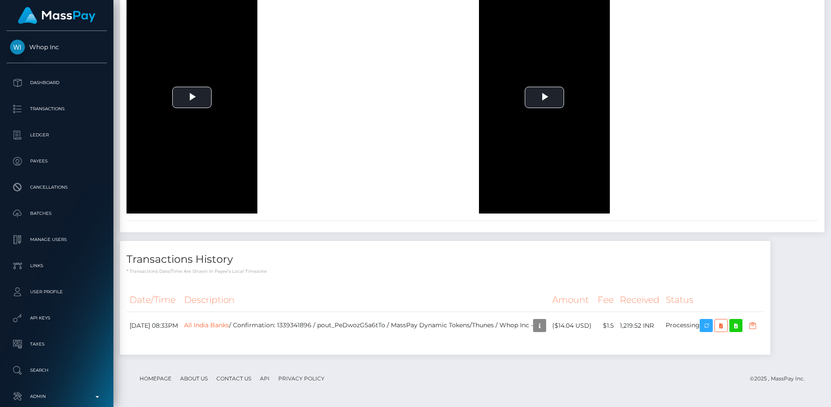
scroll to position [105, 222]
click at [372, 276] on div "Transactions History * Transactions date/time are shown in payee's local timezo…" at bounding box center [445, 298] width 650 height 114
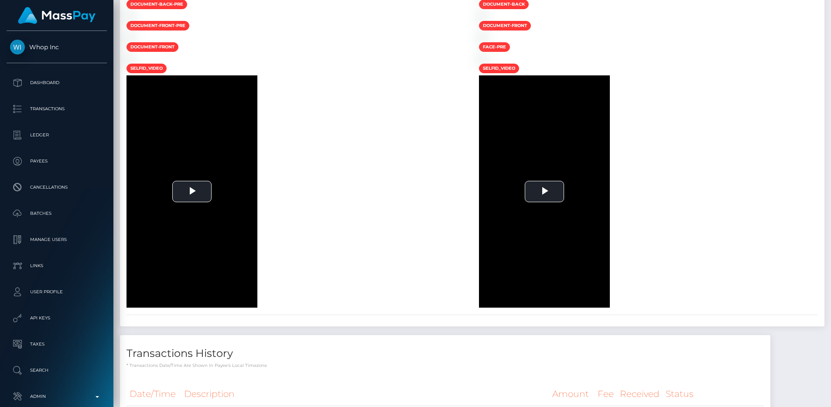
scroll to position [138, 0]
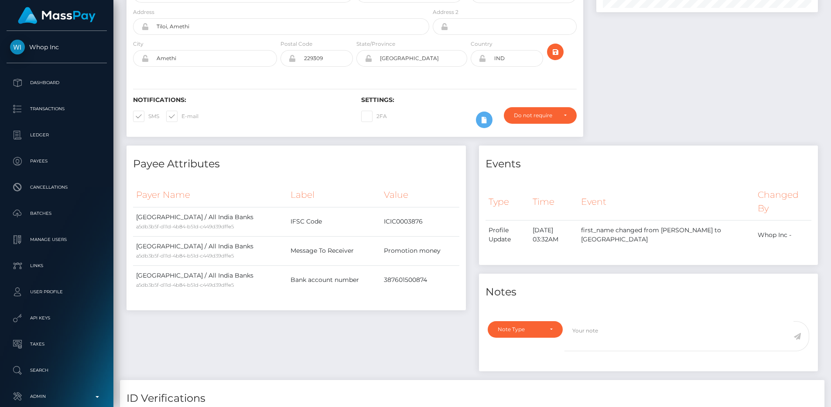
click at [376, 176] on div "Payee Attributes Payer Name Label Value [GEOGRAPHIC_DATA] / All India Banks a5d…" at bounding box center [295, 228] width 339 height 165
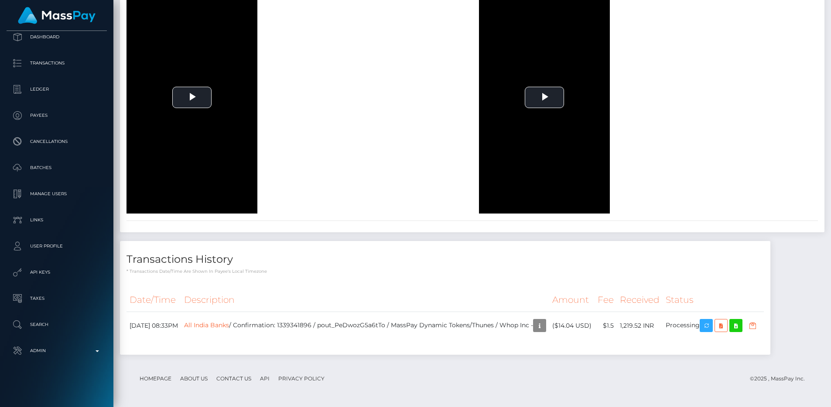
scroll to position [1844, 0]
click at [92, 360] on link "Admin" at bounding box center [57, 351] width 100 height 22
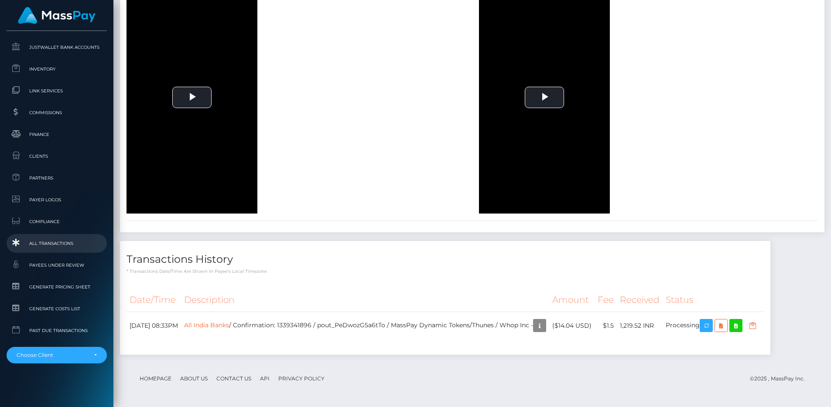
scroll to position [529, 0]
click at [62, 248] on span "All Transactions" at bounding box center [56, 245] width 93 height 10
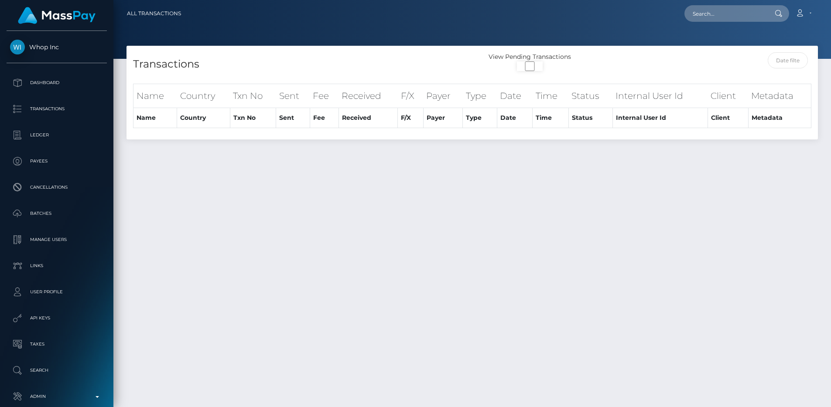
select select
select select "250"
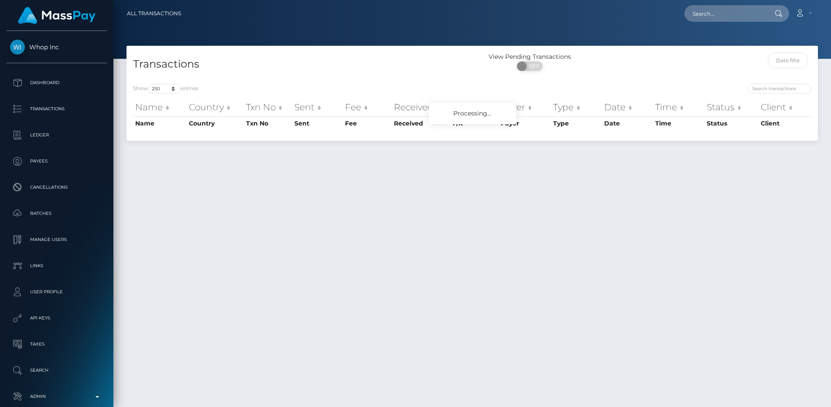
click at [315, 266] on div "Transactions View Pending Transactions ON OFF Show 10 25 50 100 250 500 1,000 3…" at bounding box center [471, 223] width 717 height 354
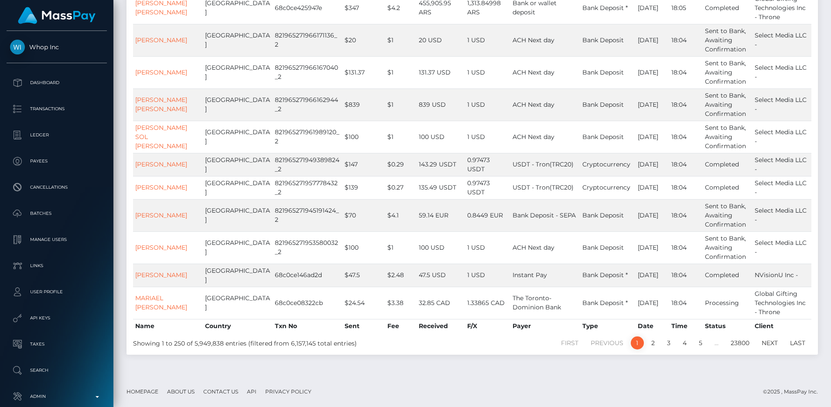
scroll to position [7730, 0]
click at [342, 274] on td "$47.5" at bounding box center [363, 275] width 43 height 23
click at [45, 84] on p "Dashboard" at bounding box center [56, 82] width 93 height 13
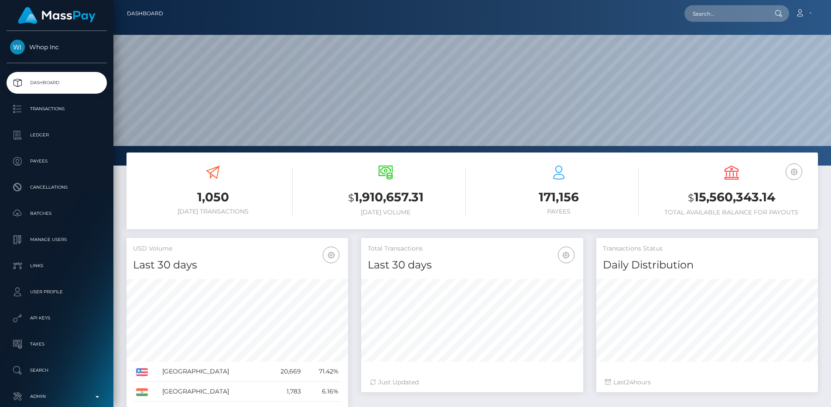
scroll to position [155, 222]
click at [351, 229] on div "1,050 [DATE] Transactions $ 1,910,657.31 [DATE] Volume 171,156 Payees $" at bounding box center [471, 191] width 691 height 77
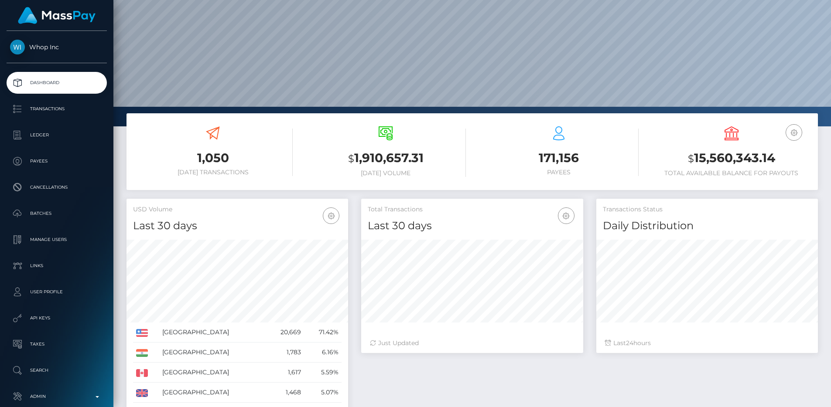
scroll to position [0, 0]
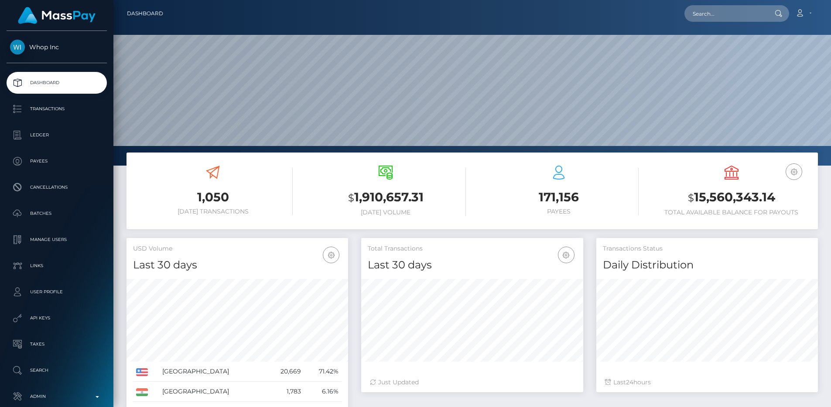
click at [296, 192] on div "1,050 [DATE] Transactions" at bounding box center [212, 192] width 173 height 66
click at [283, 192] on h3 "1,050" at bounding box center [213, 197] width 160 height 17
click at [311, 202] on h3 "$ 1,910,657.31" at bounding box center [386, 198] width 160 height 18
click at [300, 188] on div "$ 1,910,657.31 Today Volume" at bounding box center [385, 192] width 173 height 66
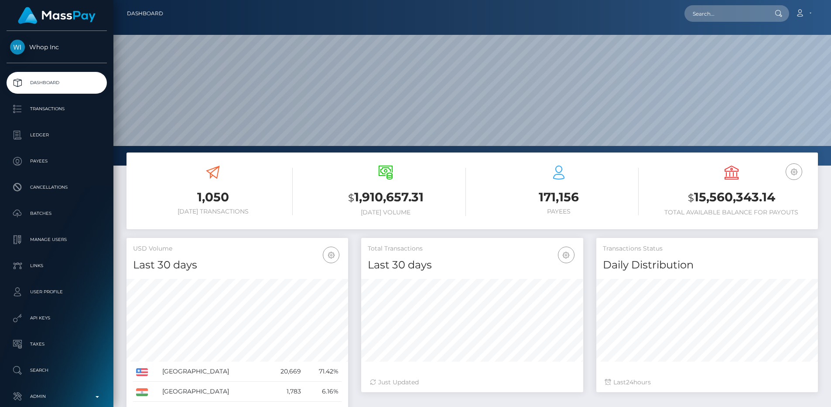
click at [661, 170] on div "EUR Balance USD Balance $ 15,560,343.14 Total Available Balance for Payouts" at bounding box center [731, 191] width 160 height 51
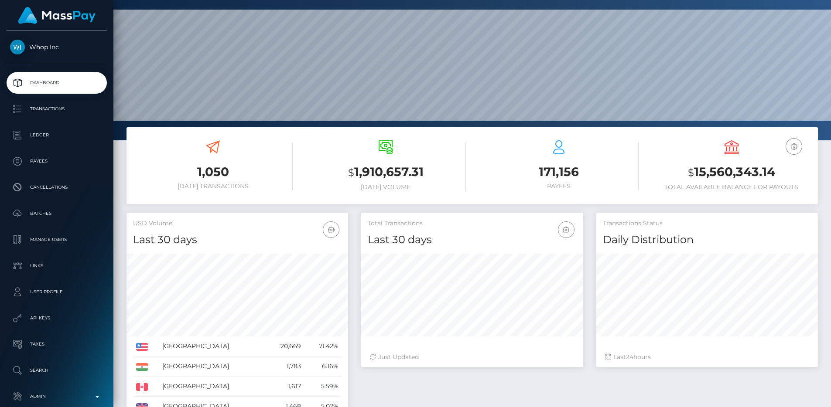
scroll to position [30, 0]
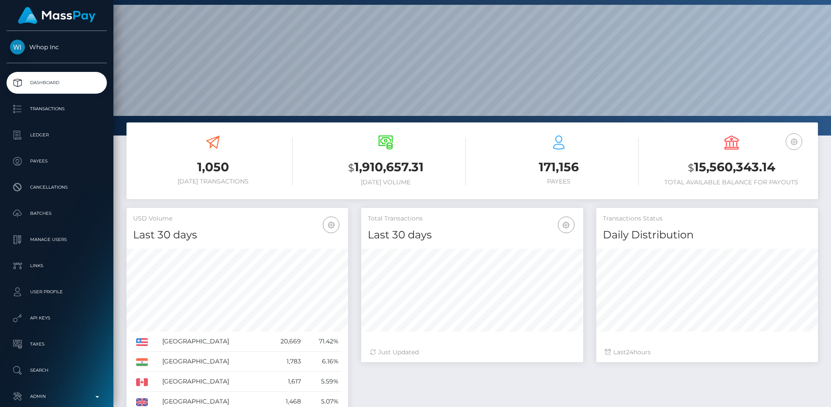
click at [799, 140] on button "button" at bounding box center [793, 141] width 17 height 17
click at [761, 173] on link "EUR Balance" at bounding box center [768, 169] width 70 height 16
click at [790, 143] on icon "button" at bounding box center [793, 141] width 10 height 11
click at [760, 187] on link "USD Balance" at bounding box center [768, 188] width 70 height 16
click at [658, 151] on div "EUR Balance USD Balance $15,560,343.14 Total Available Balance for Payouts" at bounding box center [731, 161] width 160 height 50
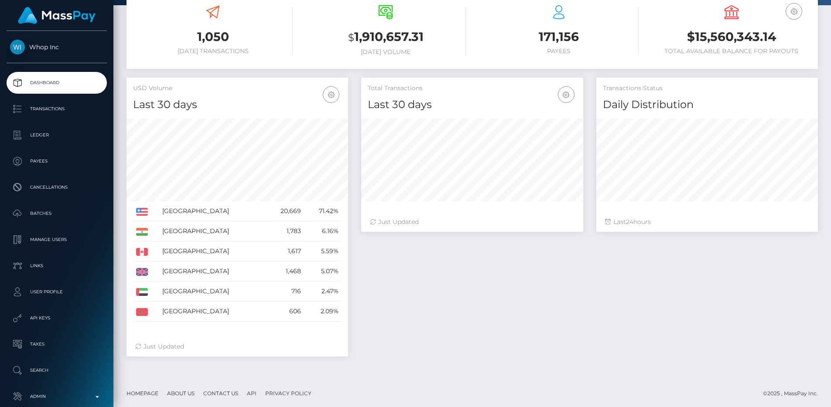
scroll to position [162, 0]
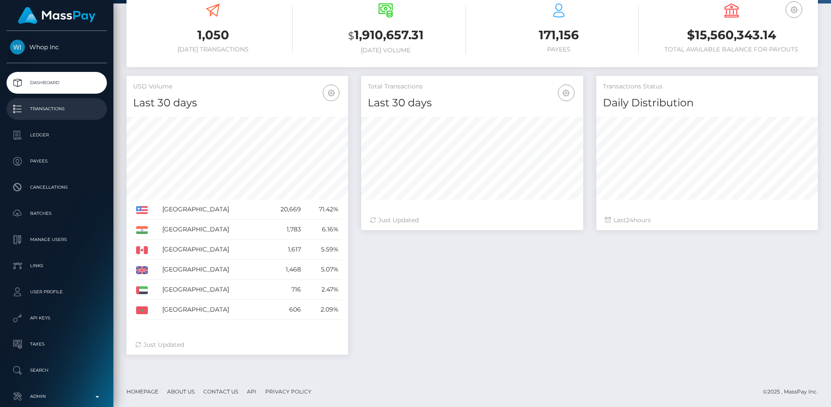
click at [67, 110] on p "Transactions" at bounding box center [56, 108] width 93 height 13
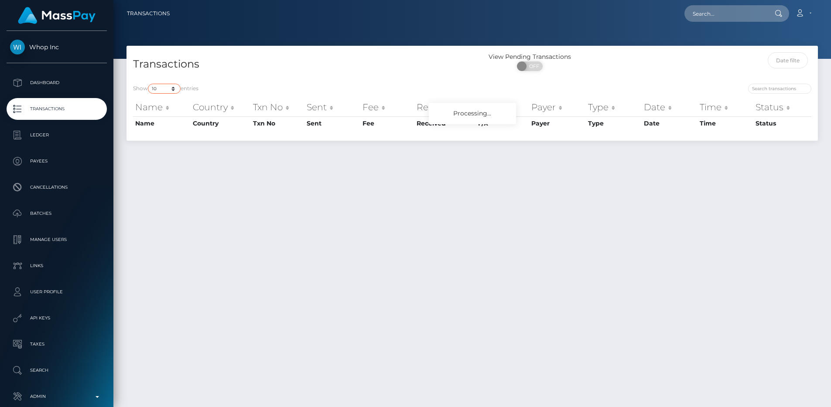
click at [170, 92] on select "10 25 50 100 250 500 1,000 3,500 All" at bounding box center [164, 89] width 33 height 10
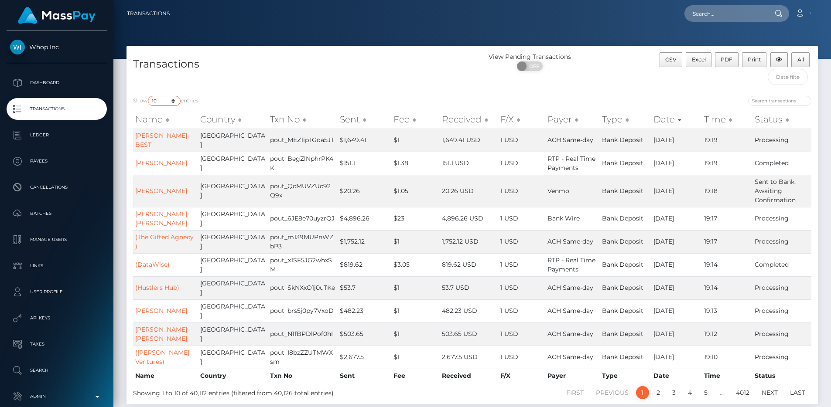
select select "250"
click at [149, 96] on select "10 25 50 100 250 500 1,000 3,500 All" at bounding box center [164, 101] width 33 height 10
click at [251, 81] on div "Transactions" at bounding box center [299, 70] width 346 height 37
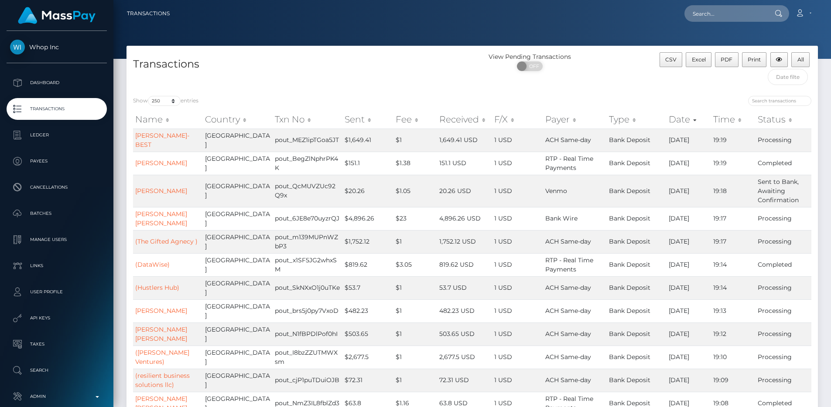
click at [279, 77] on div "Transactions" at bounding box center [299, 70] width 346 height 37
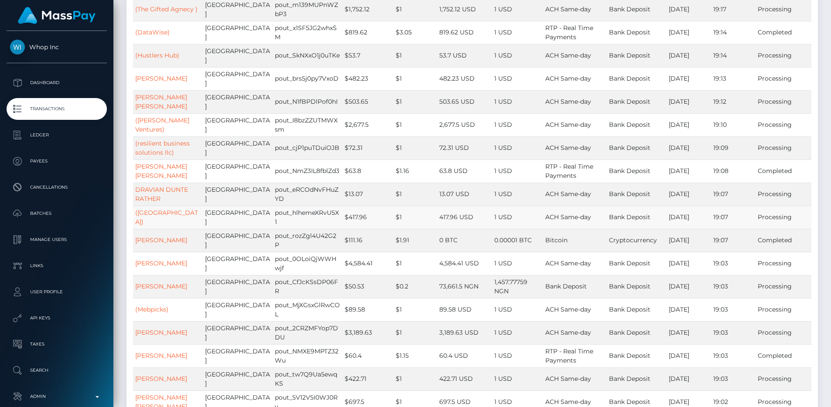
scroll to position [235, 0]
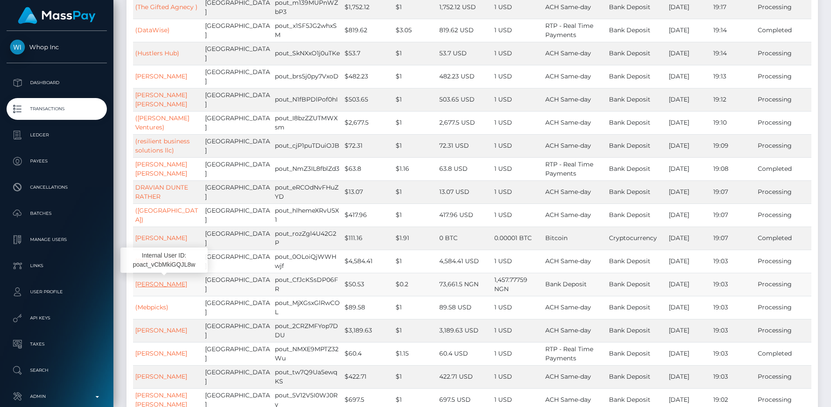
click at [163, 280] on link "JOSEPH CHIGOZIE UCHEHARA" at bounding box center [161, 284] width 52 height 8
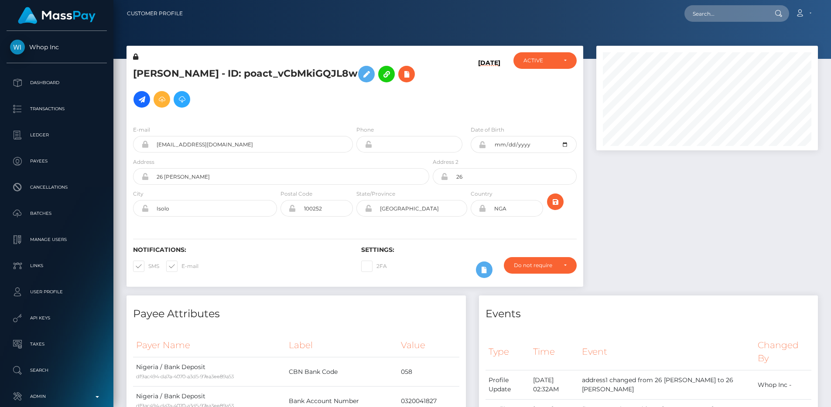
scroll to position [105, 222]
click at [478, 65] on h6 "[DATE]" at bounding box center [489, 87] width 22 height 56
click at [436, 87] on div "[DATE]" at bounding box center [469, 85] width 76 height 66
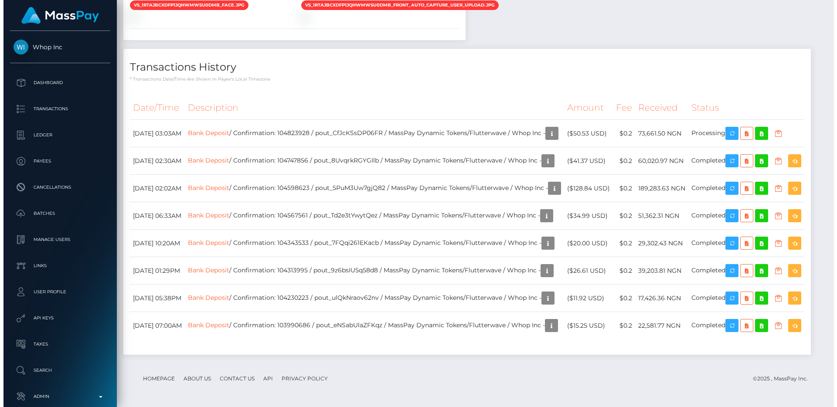
scroll to position [750, 0]
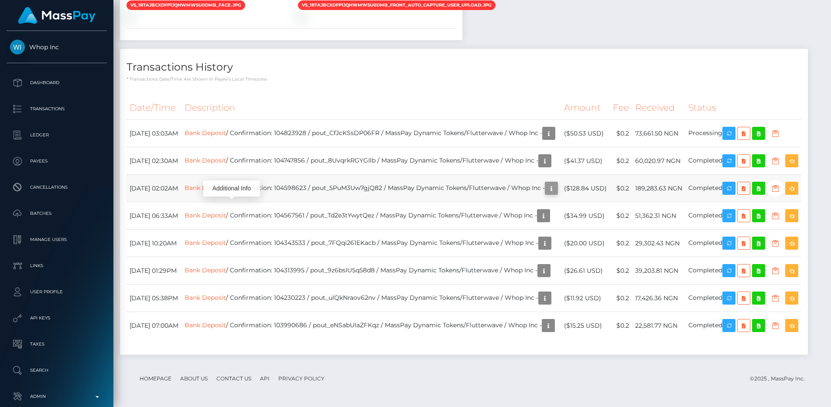
click at [546, 183] on icon "button" at bounding box center [551, 188] width 10 height 11
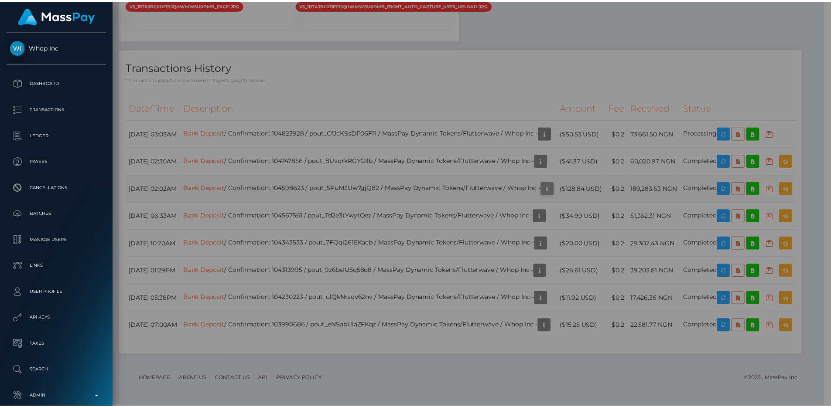
scroll to position [435934, 435818]
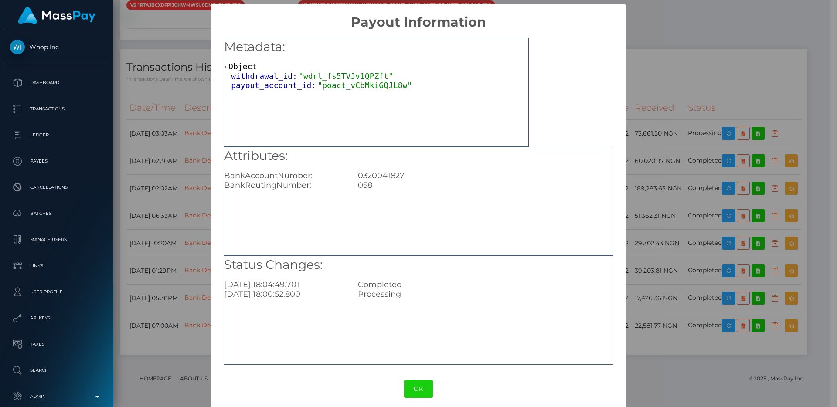
click at [655, 154] on div "× Payout Information Metadata: Object withdrawal_id: "wdrl_fs5TVJv1QPZft" payou…" at bounding box center [418, 203] width 837 height 407
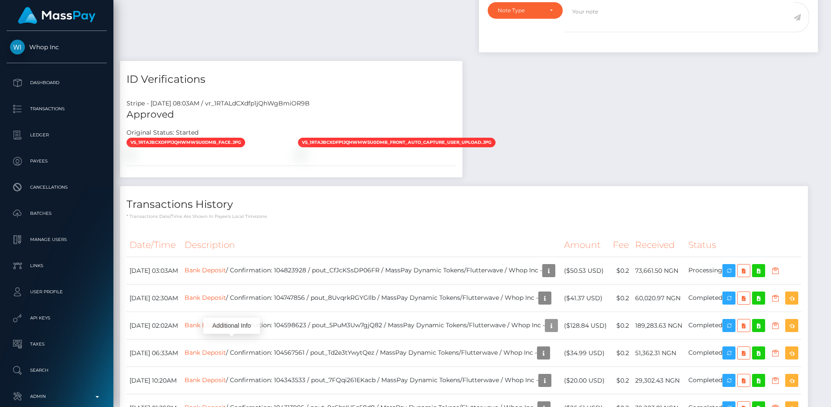
scroll to position [557, 0]
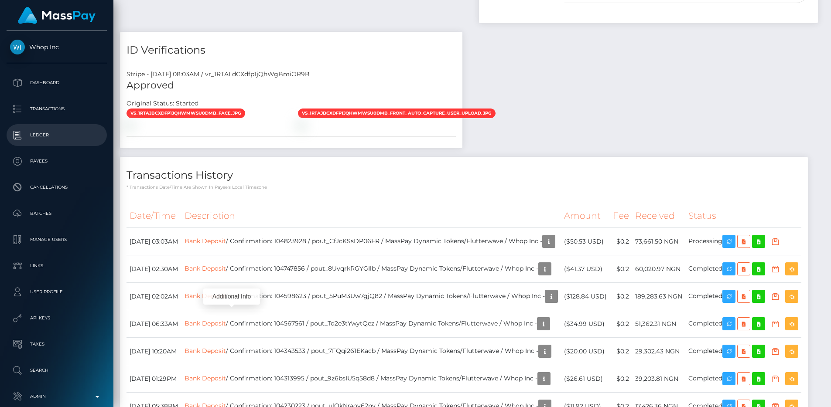
click at [49, 131] on p "Ledger" at bounding box center [56, 135] width 93 height 13
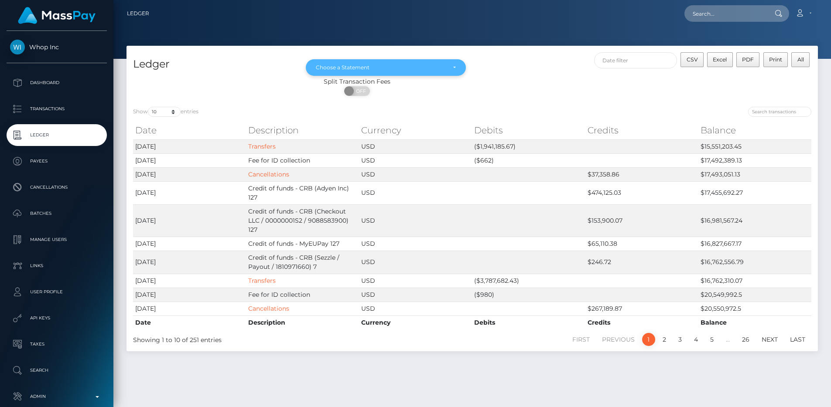
click at [370, 63] on div "Choose a Statement" at bounding box center [386, 67] width 160 height 17
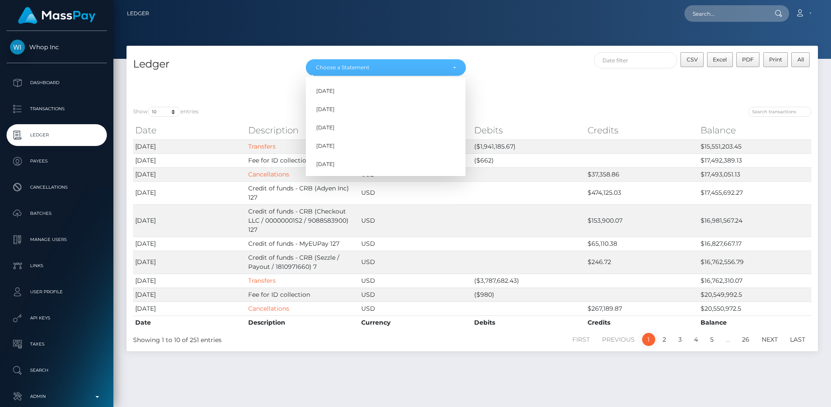
click at [477, 66] on div "CSV Excel PDF Print All" at bounding box center [645, 64] width 346 height 25
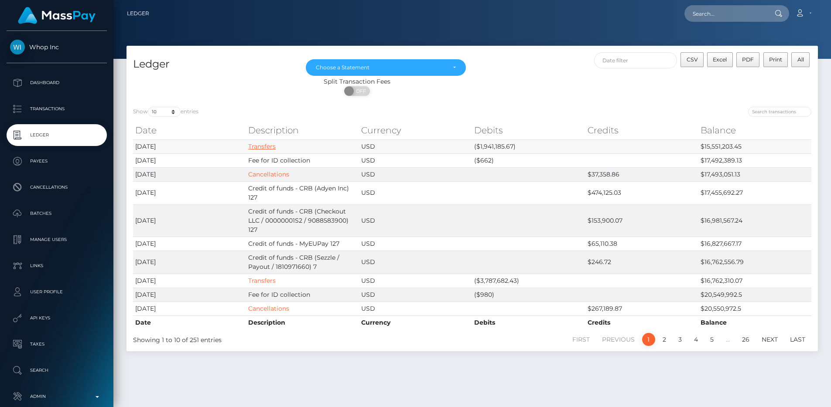
click at [264, 146] on link "Transfers" at bounding box center [261, 147] width 27 height 8
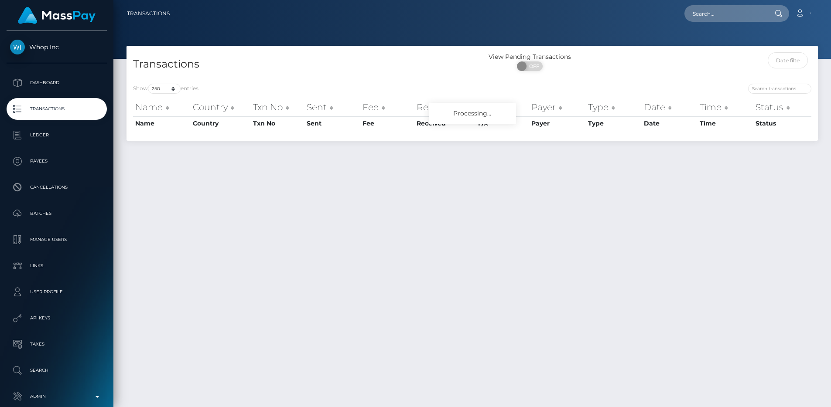
select select "250"
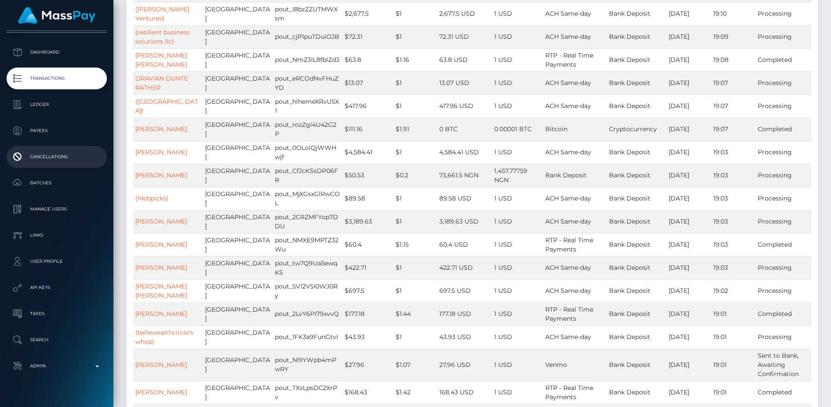
scroll to position [38, 0]
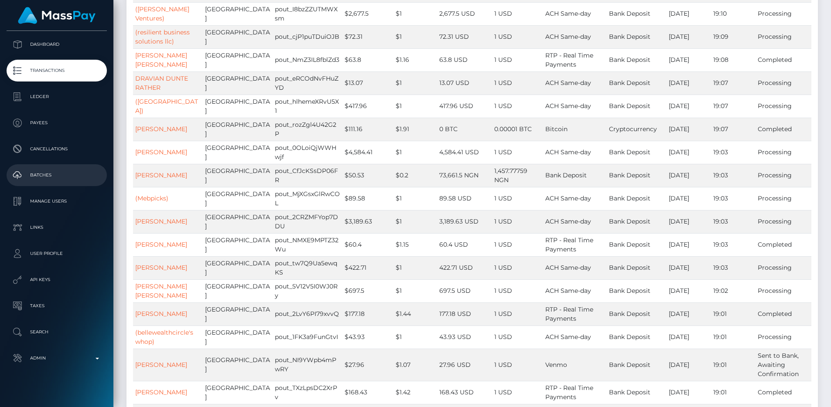
click at [52, 182] on link "Batches" at bounding box center [57, 175] width 100 height 22
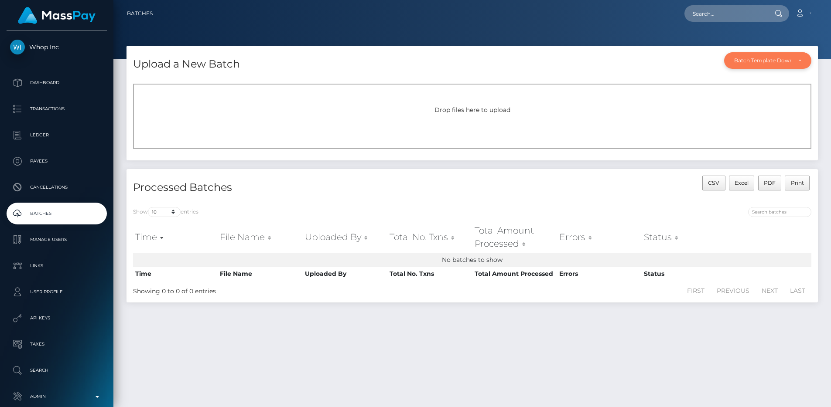
click at [784, 61] on div "Batch Template Download" at bounding box center [762, 60] width 57 height 7
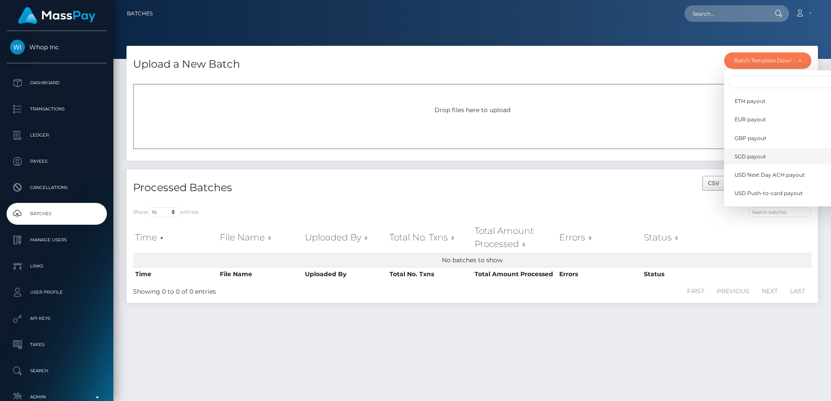
scroll to position [255, 0]
click at [522, 43] on div at bounding box center [471, 29] width 717 height 59
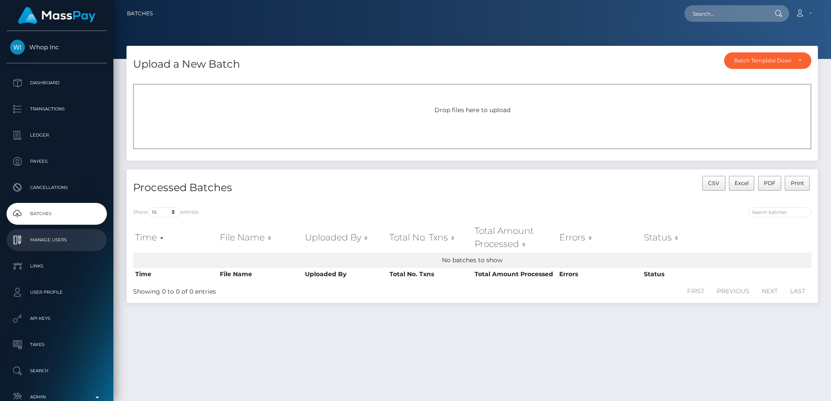
click at [87, 239] on p "Manage Users" at bounding box center [56, 239] width 93 height 13
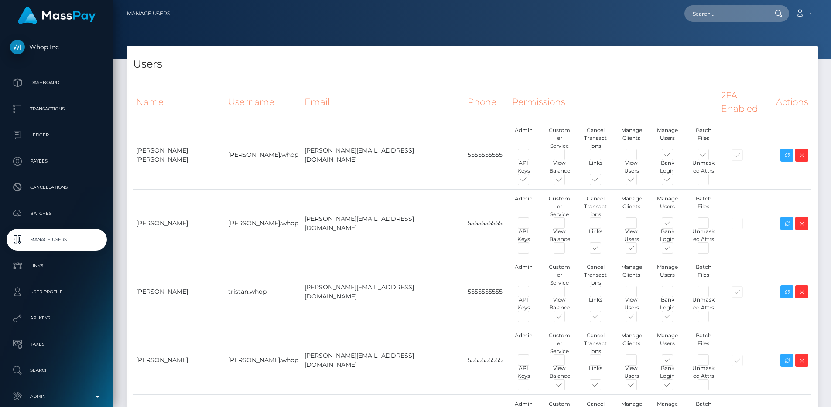
type input "egblue"
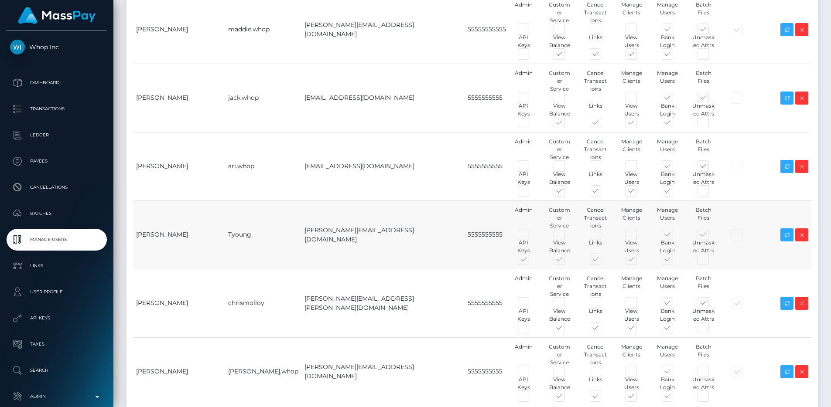
scroll to position [473, 0]
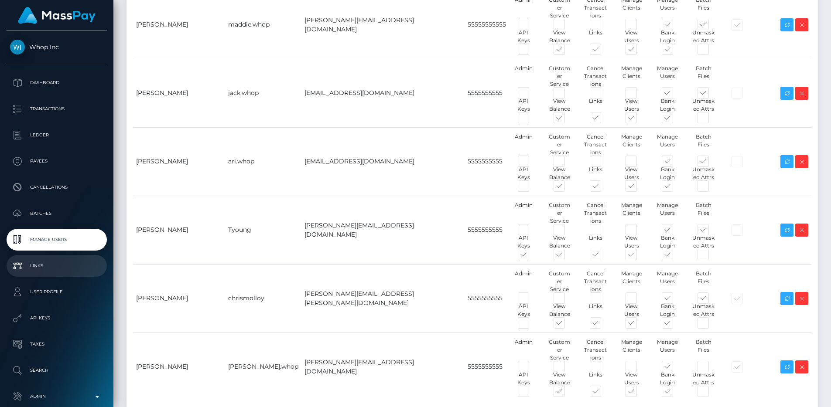
click at [55, 262] on p "Links" at bounding box center [56, 265] width 93 height 13
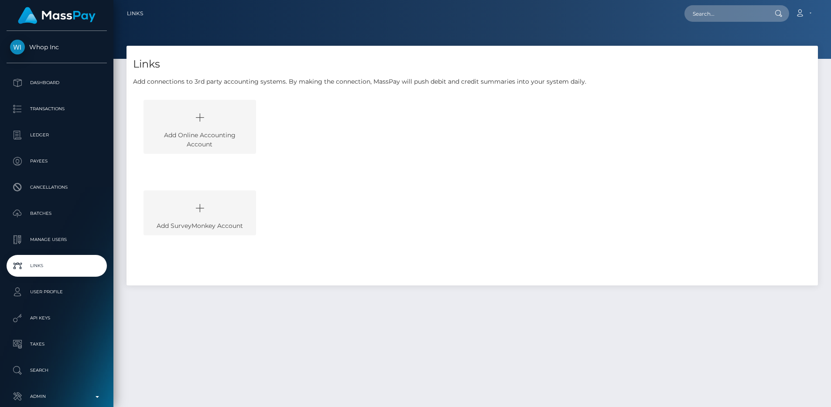
click at [219, 128] on icon at bounding box center [199, 118] width 92 height 26
click at [374, 78] on p "Add connections to 3rd party accounting systems. By making the connection, Mass…" at bounding box center [472, 81] width 678 height 9
click at [711, 16] on input "text" at bounding box center [725, 13] width 82 height 17
paste input "pout_mAne8ypB31Bar"
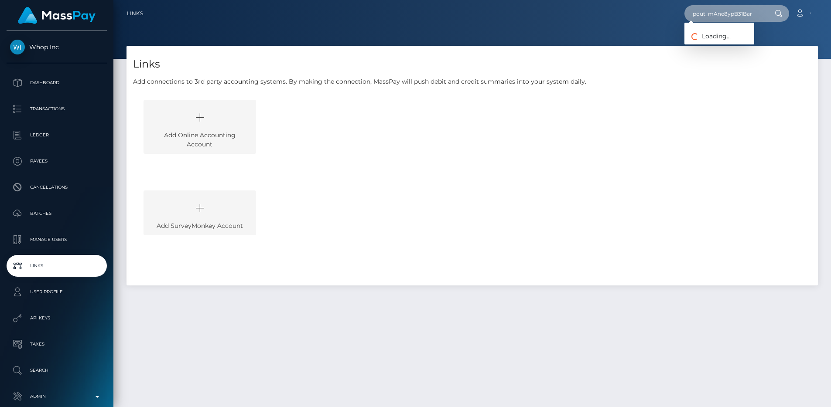
type input "pout_mAne8ypB31Bar"
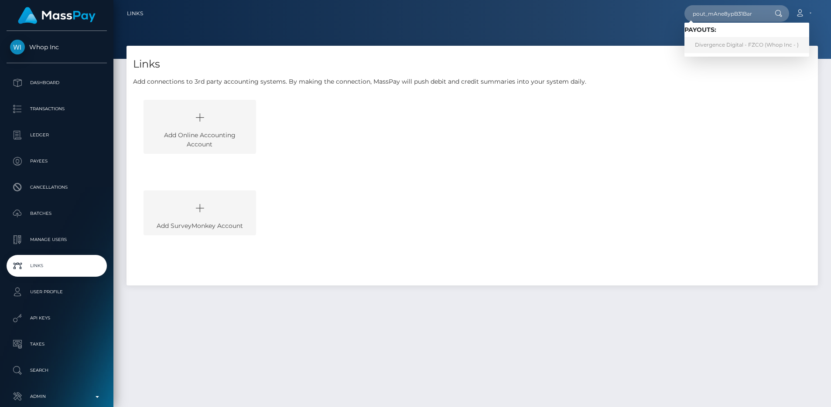
click at [730, 43] on link "Divergence Digital - FZCO (Whop Inc - )" at bounding box center [746, 45] width 125 height 16
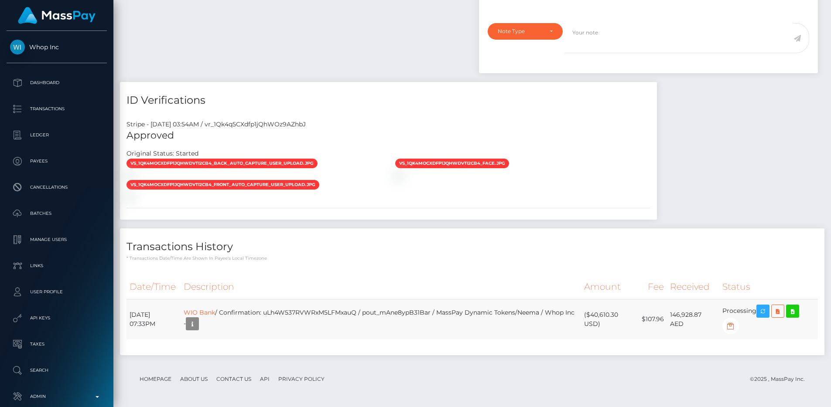
scroll to position [105, 222]
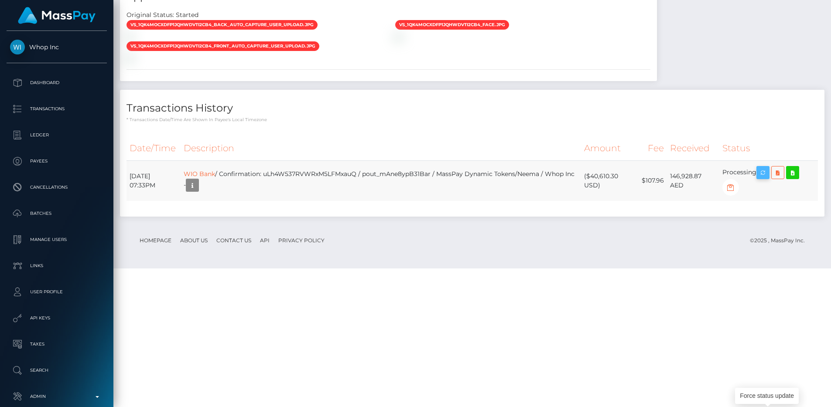
click at [766, 178] on icon "button" at bounding box center [762, 172] width 10 height 11
